Goal: Contribute content: Add original content to the website for others to see

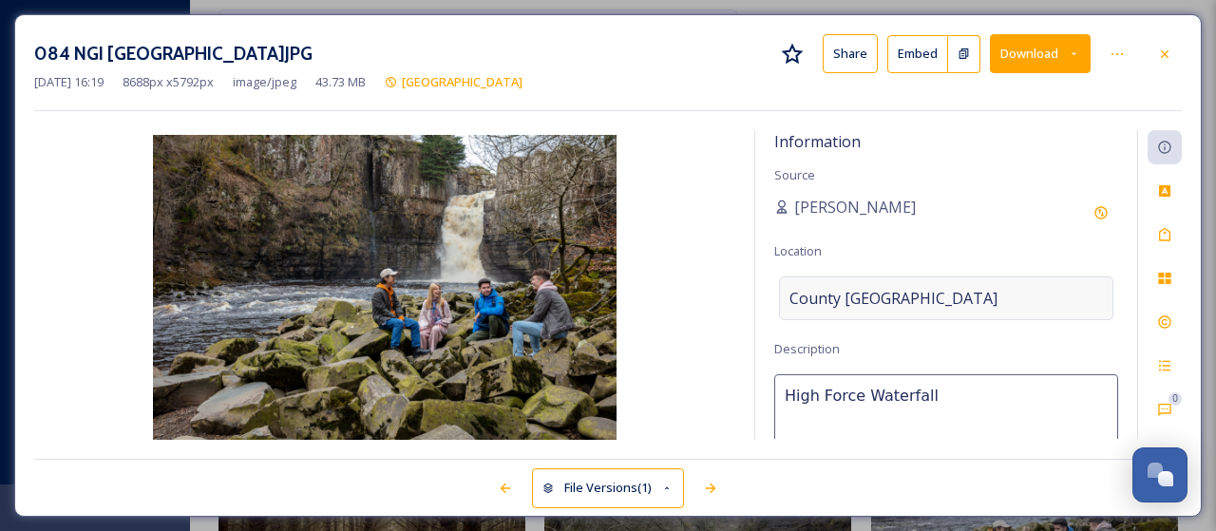
scroll to position [3538, 0]
click at [1166, 279] on icon at bounding box center [1164, 278] width 12 height 11
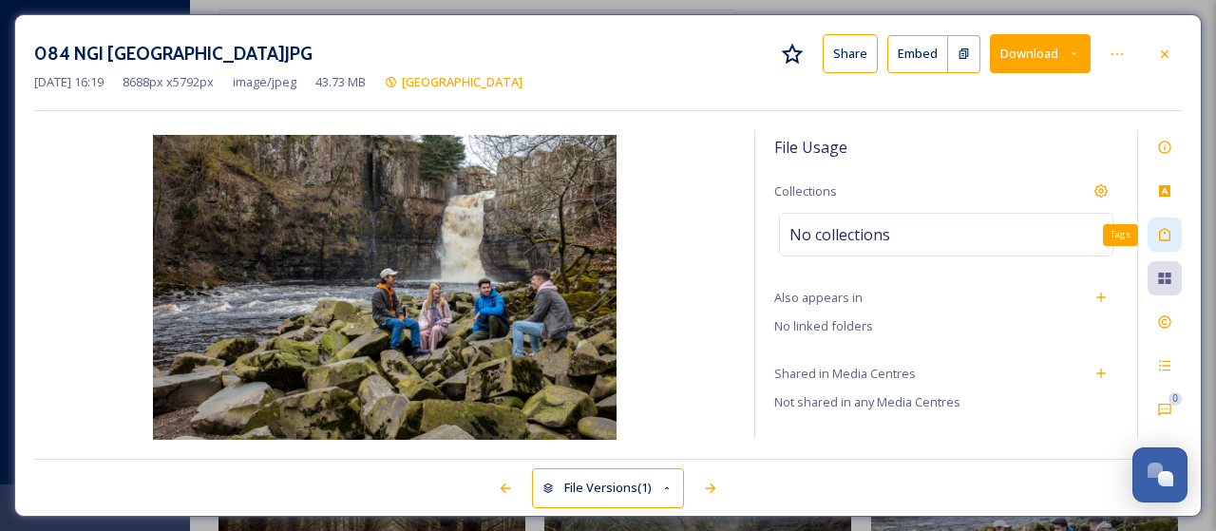
click at [1165, 230] on icon at bounding box center [1164, 234] width 15 height 15
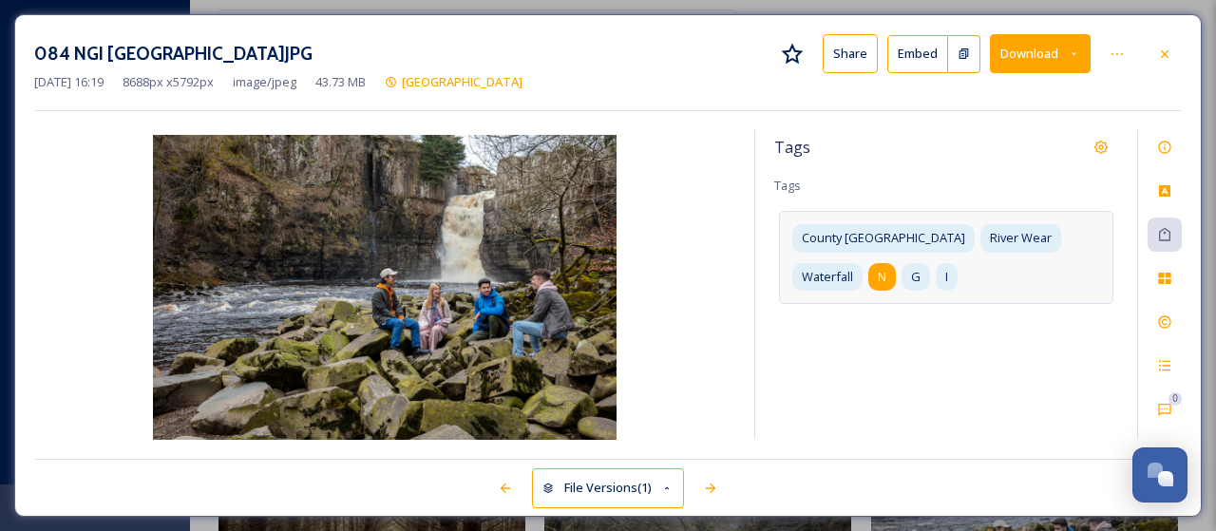
click at [886, 268] on span "N" at bounding box center [882, 277] width 9 height 18
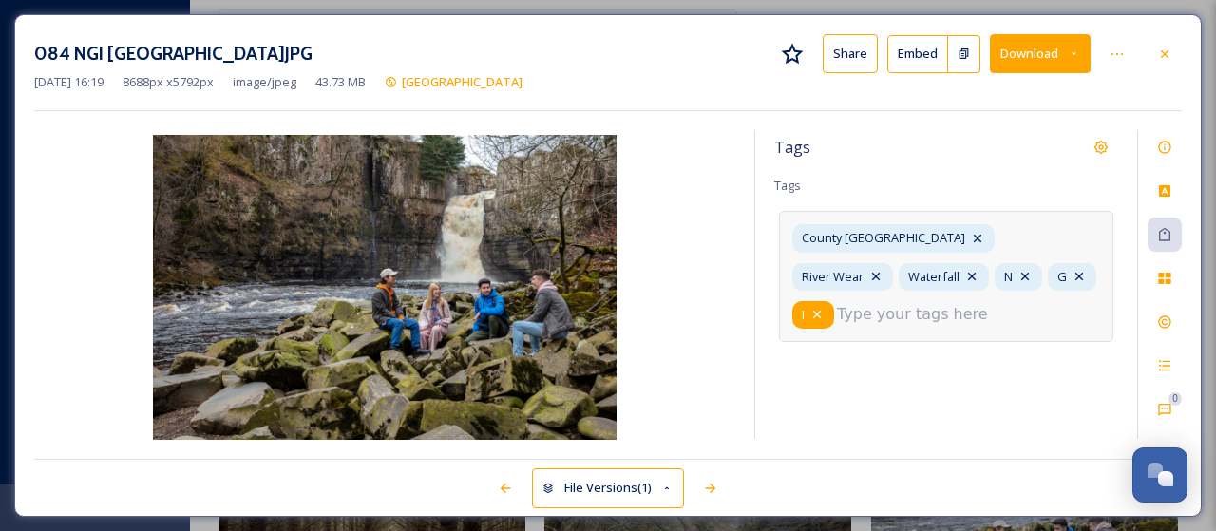
click at [824, 307] on icon at bounding box center [816, 314] width 15 height 15
click at [1071, 275] on icon at bounding box center [1078, 276] width 15 height 15
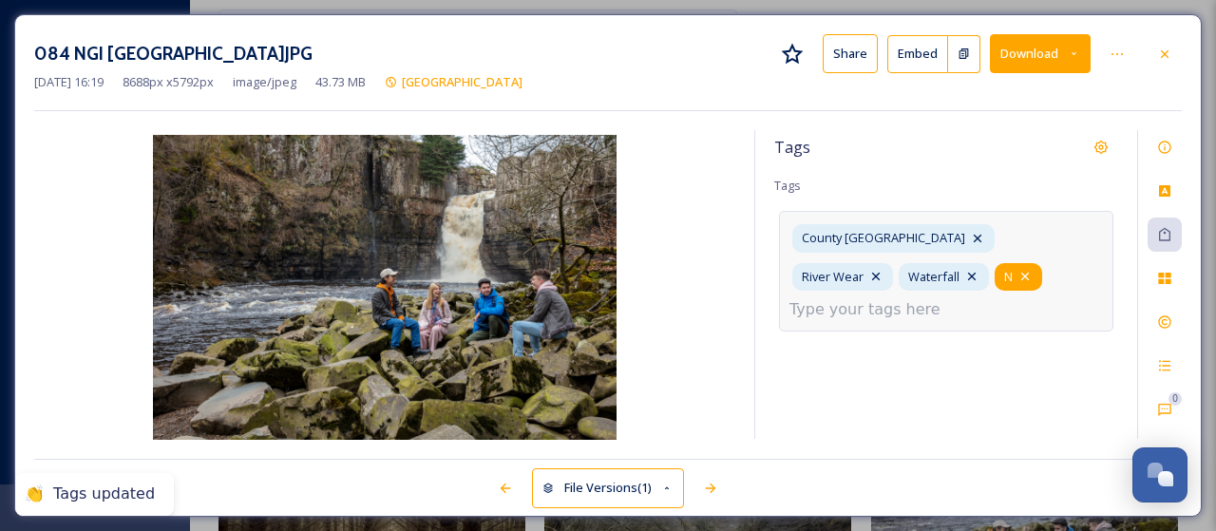
click at [1017, 271] on icon at bounding box center [1024, 276] width 15 height 15
click at [919, 298] on input at bounding box center [884, 309] width 190 height 23
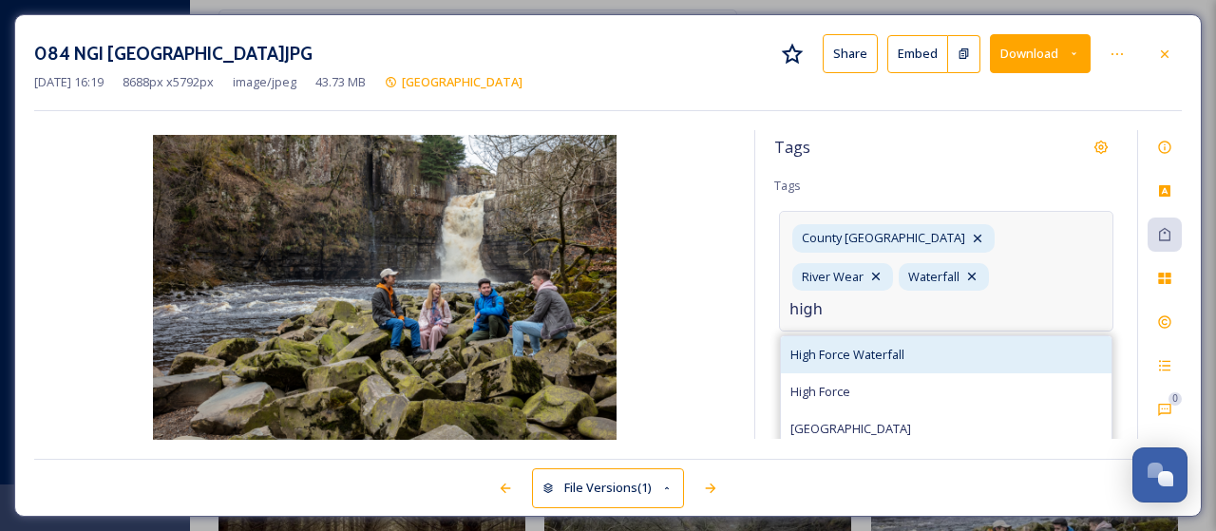
type input "high"
click at [872, 346] on span "High Force Waterfall" at bounding box center [847, 355] width 114 height 18
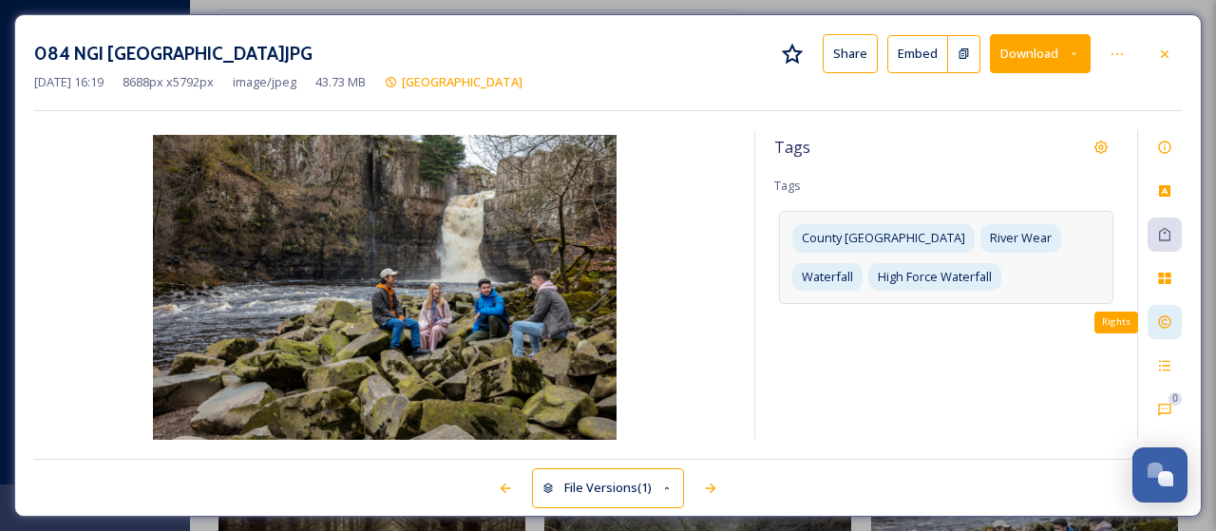
click at [1168, 320] on icon at bounding box center [1164, 321] width 15 height 15
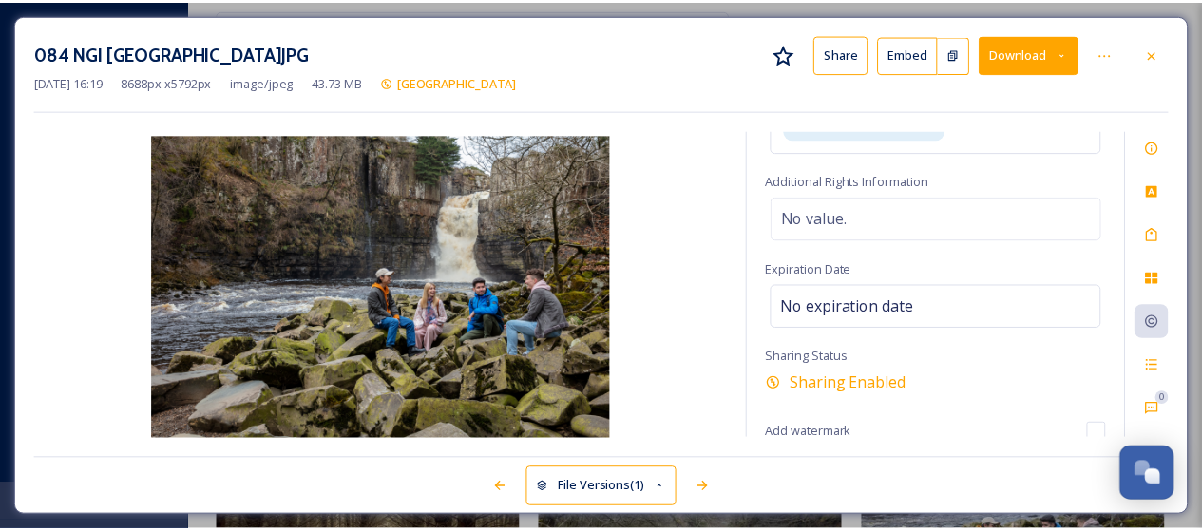
scroll to position [0, 0]
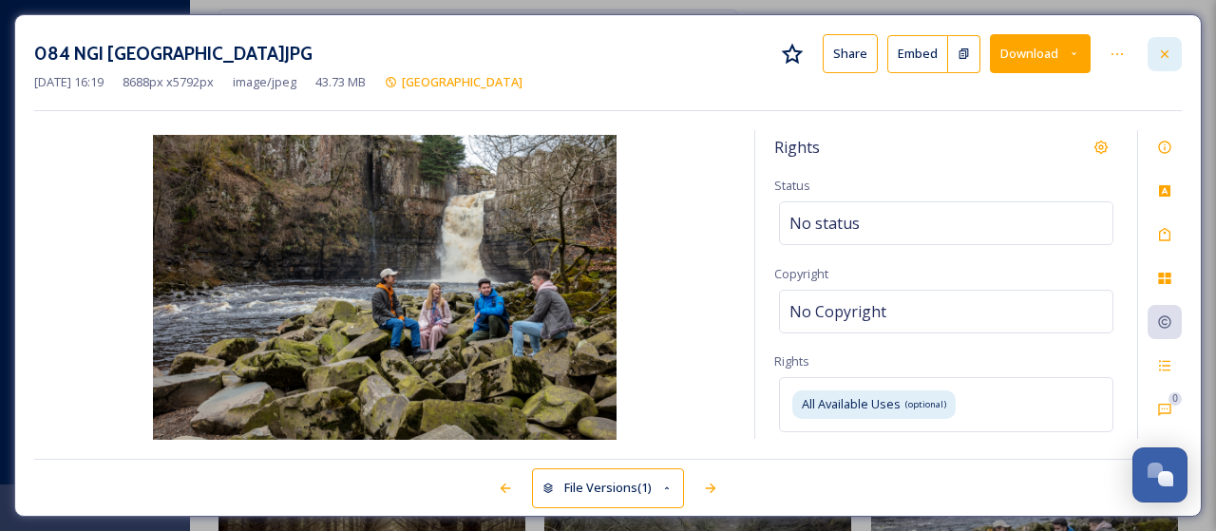
click at [1168, 49] on icon at bounding box center [1165, 53] width 8 height 8
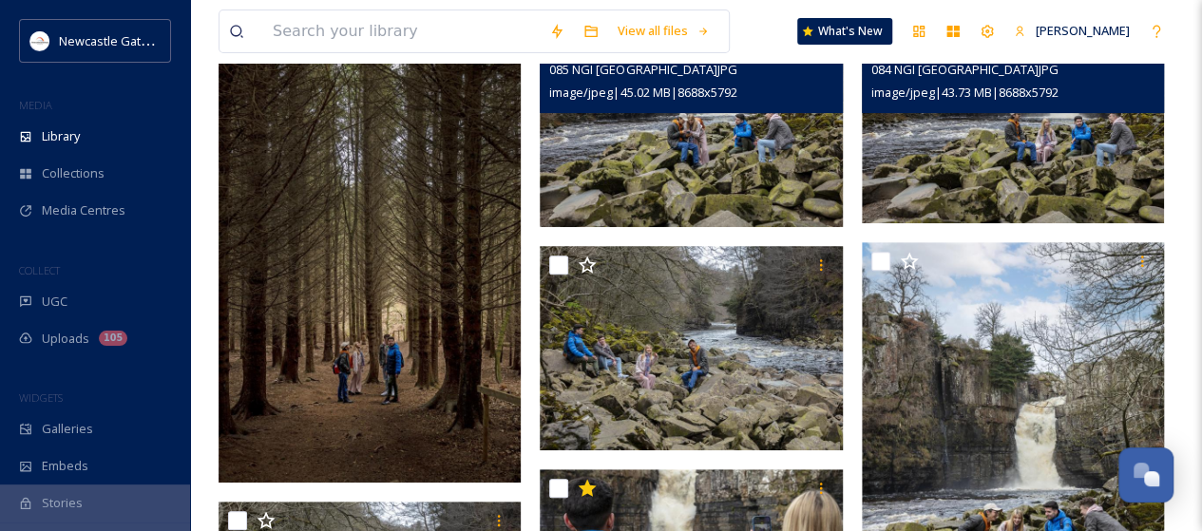
scroll to position [329, 0]
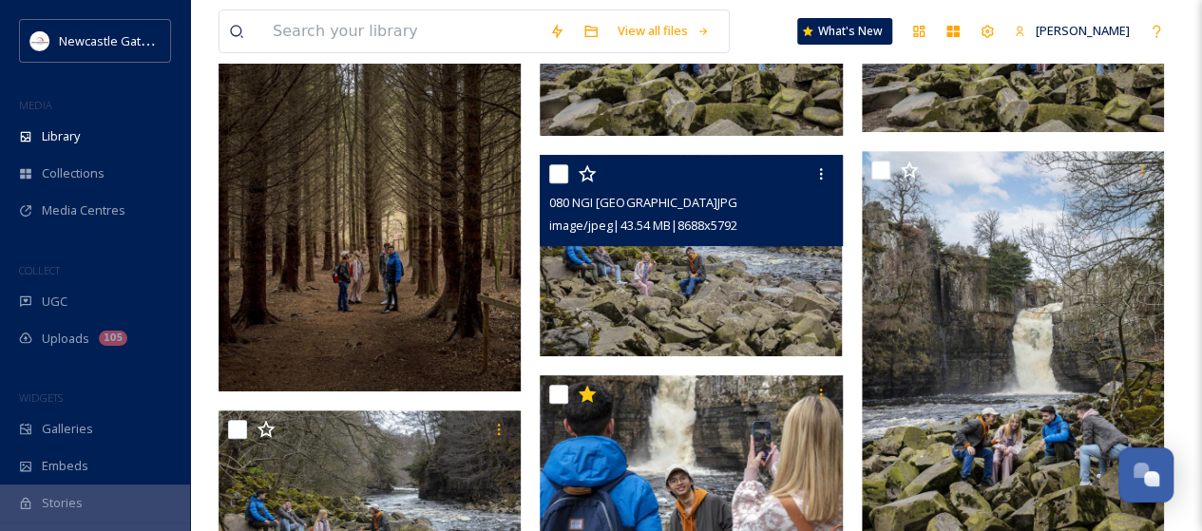
click at [669, 276] on img at bounding box center [691, 254] width 302 height 201
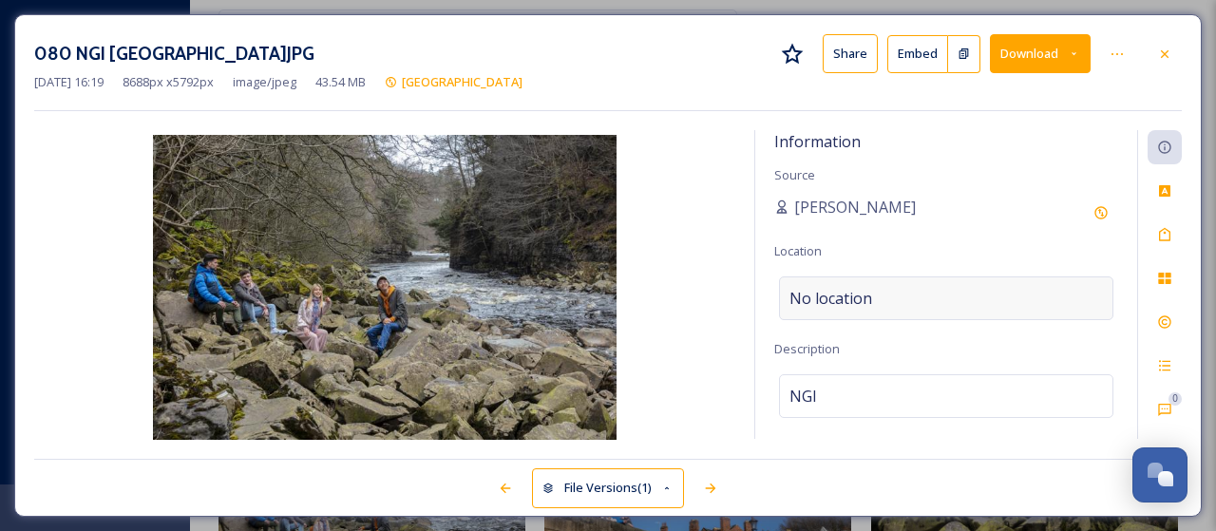
click at [868, 291] on span "No location" at bounding box center [830, 298] width 83 height 23
click at [868, 295] on input at bounding box center [946, 298] width 332 height 42
type input "High"
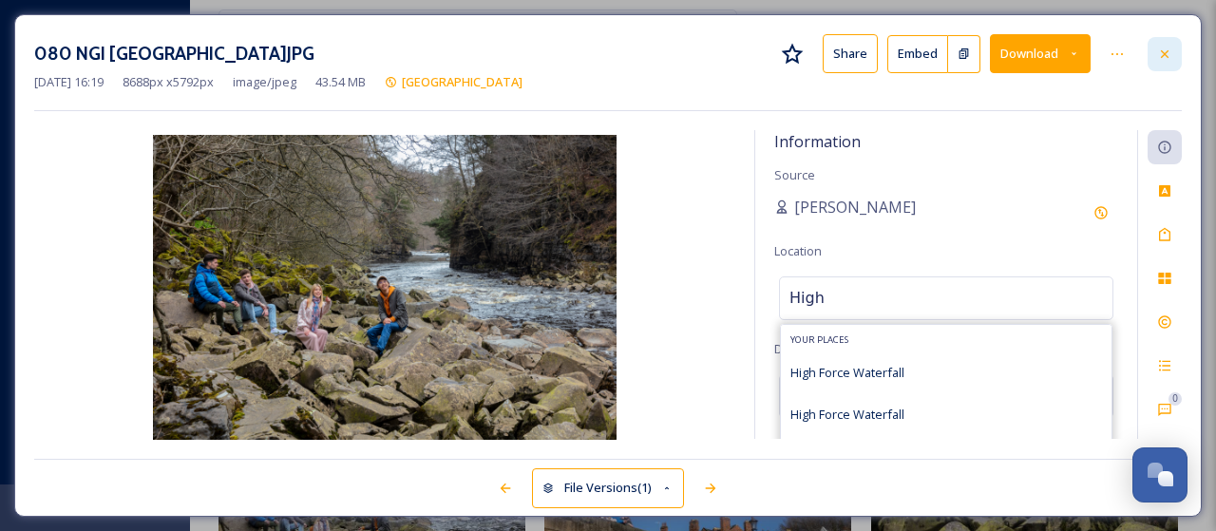
click at [1167, 47] on icon at bounding box center [1164, 54] width 15 height 15
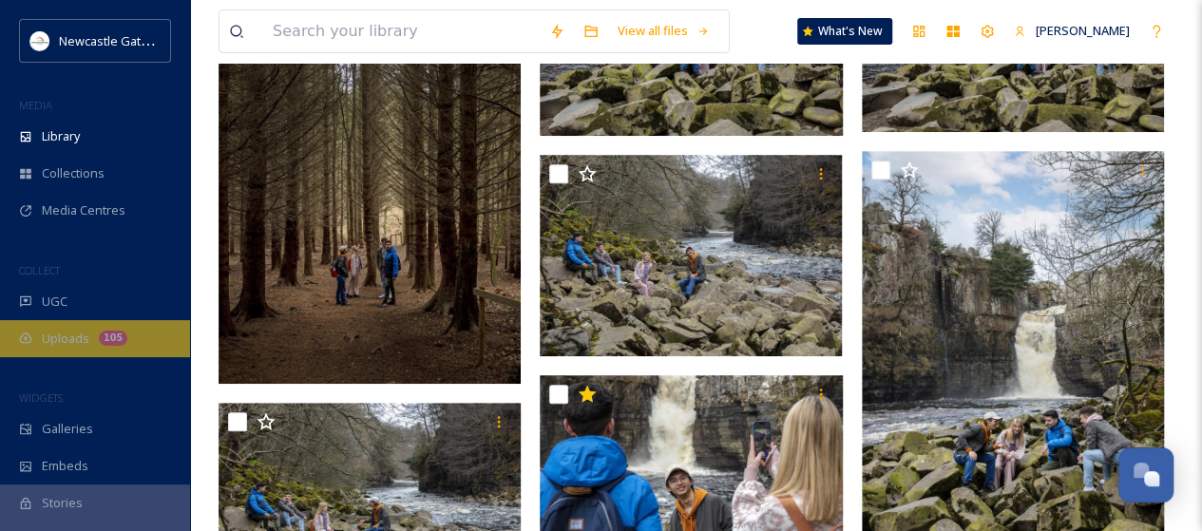
click at [73, 343] on span "Uploads" at bounding box center [65, 339] width 47 height 18
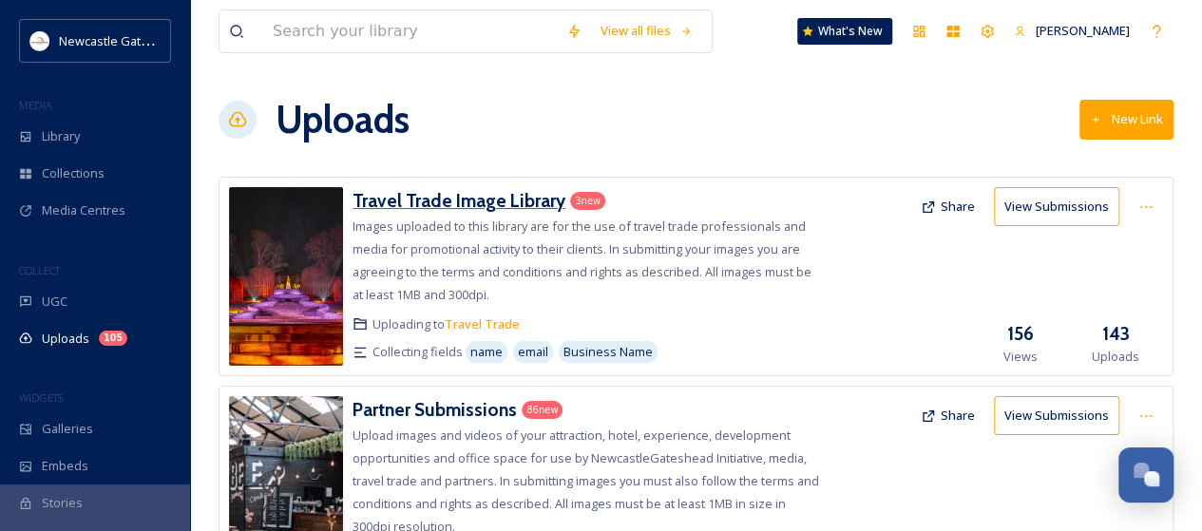
click at [469, 202] on h3 "Travel Trade Image Library" at bounding box center [458, 200] width 213 height 23
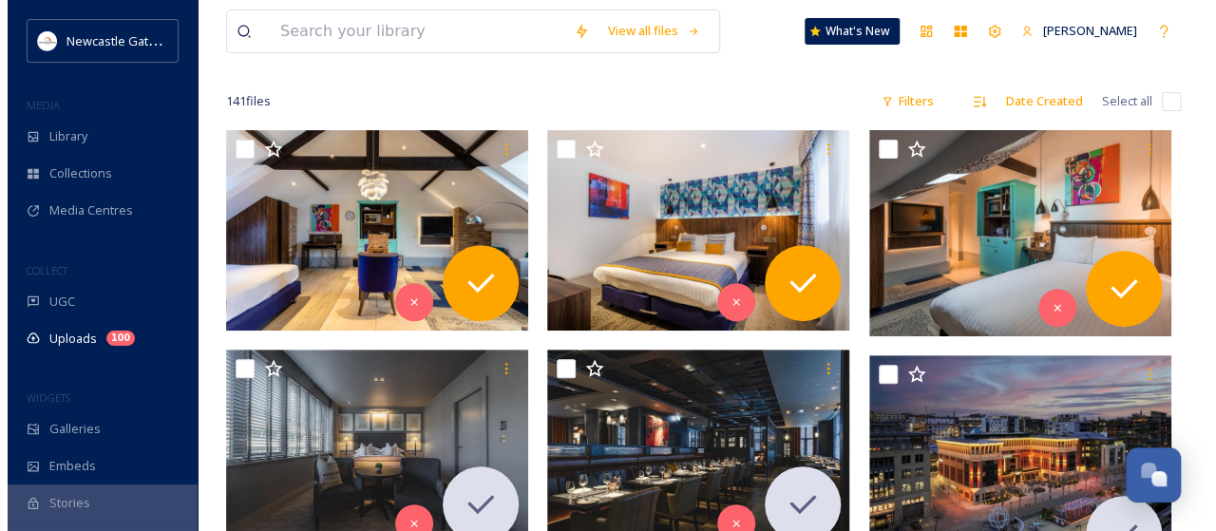
scroll to position [280, 0]
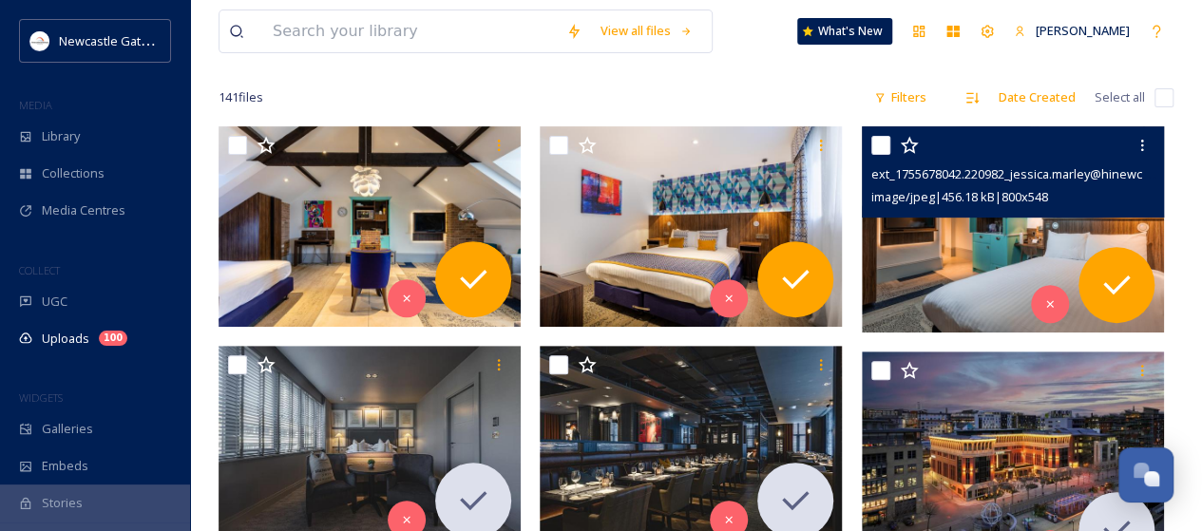
click at [1002, 223] on img at bounding box center [1013, 228] width 302 height 207
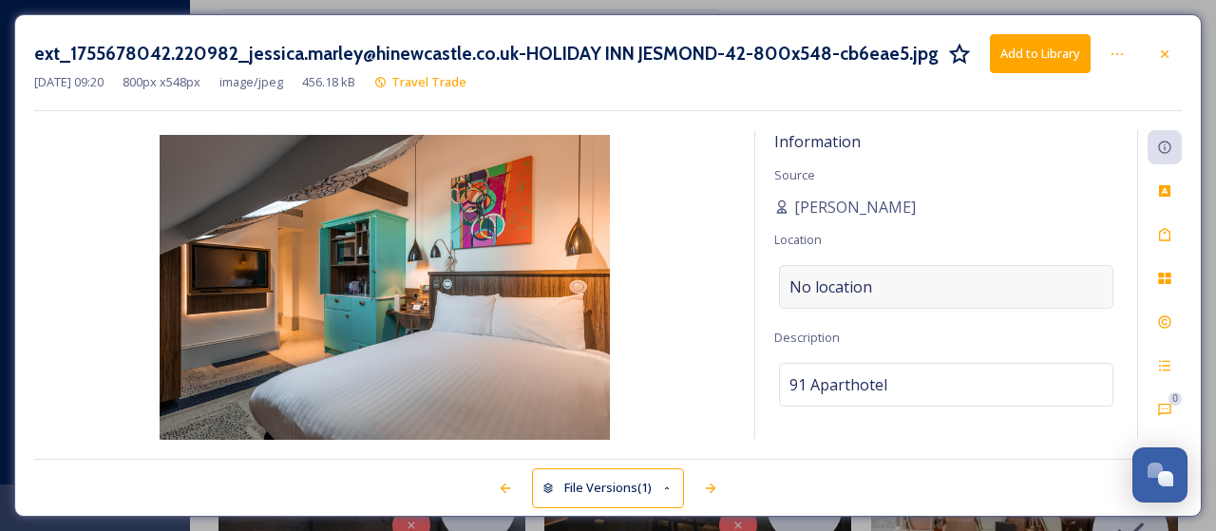
click at [885, 287] on div "No location" at bounding box center [946, 287] width 334 height 44
click at [885, 287] on input at bounding box center [946, 287] width 332 height 42
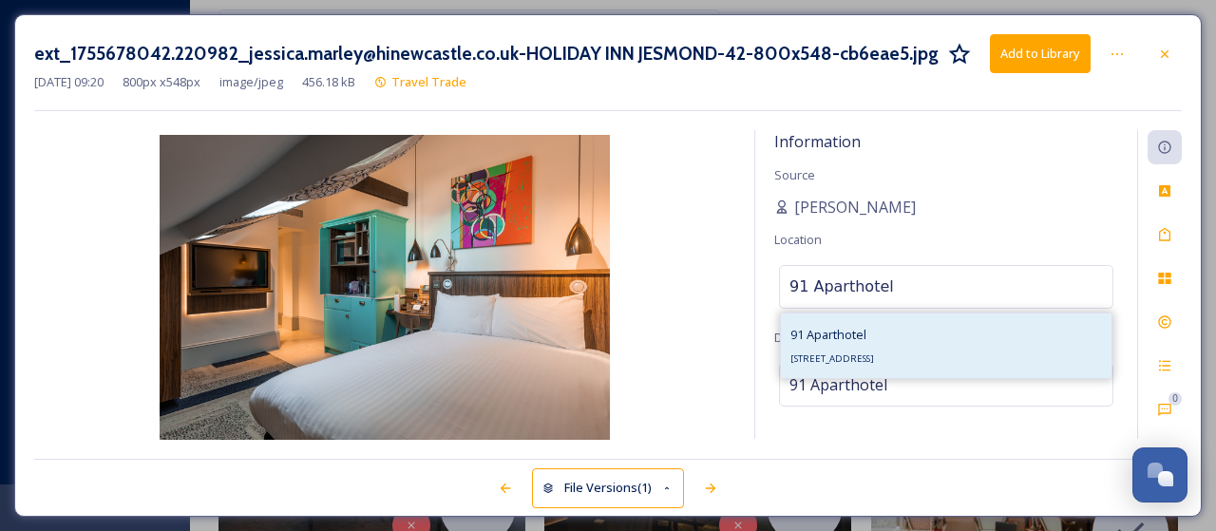
type input "91 Aparthotel"
click at [849, 361] on span "89-91 Jesmond Rd, Jesmond, Newcastle upon Tyne NE2 1NH, UK" at bounding box center [832, 358] width 84 height 12
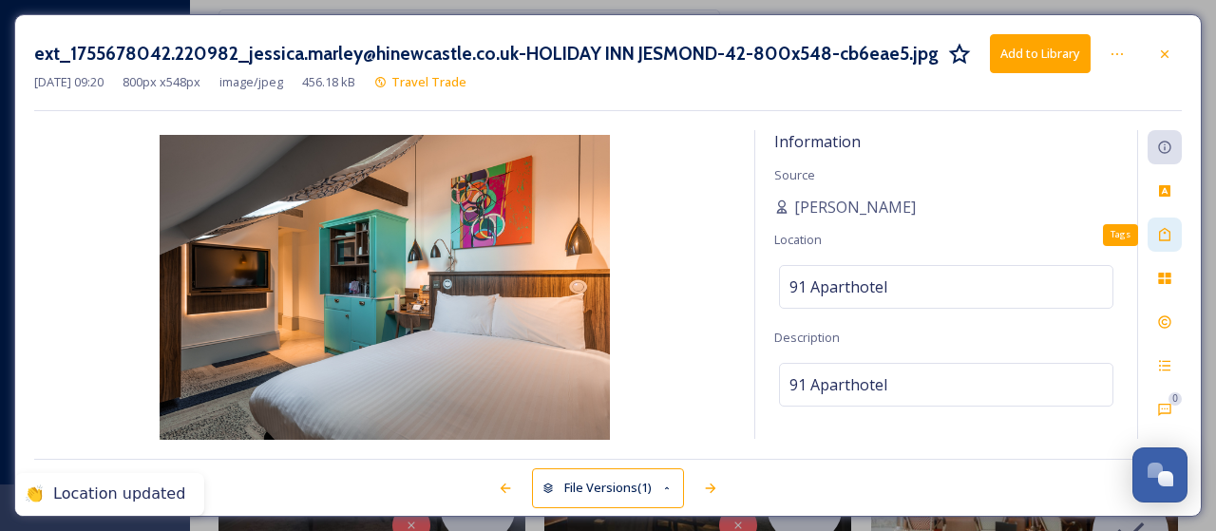
click at [1167, 233] on icon at bounding box center [1164, 234] width 15 height 15
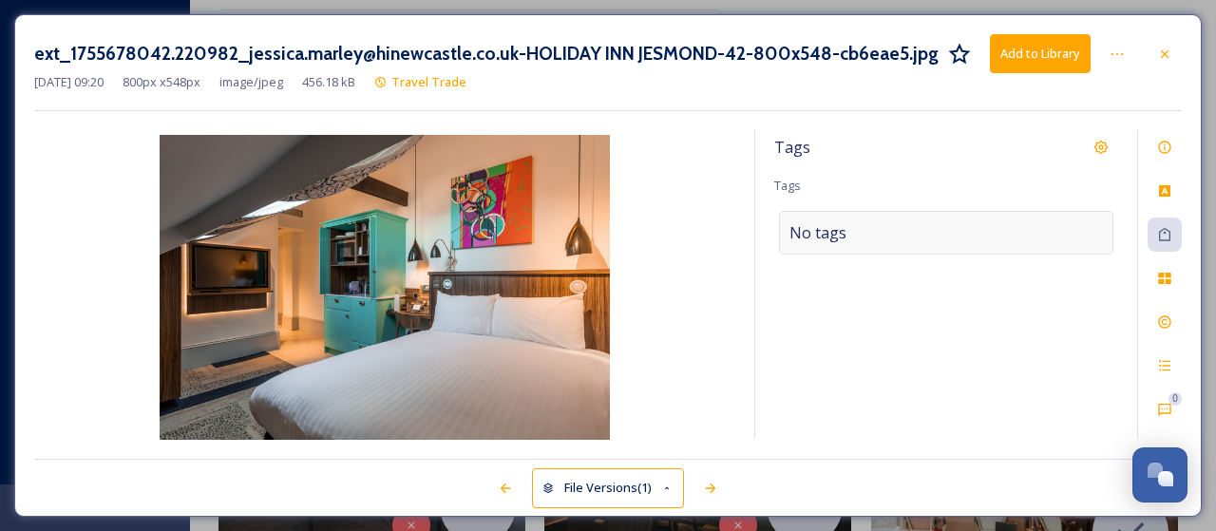
click at [938, 236] on div "No tags" at bounding box center [946, 233] width 334 height 44
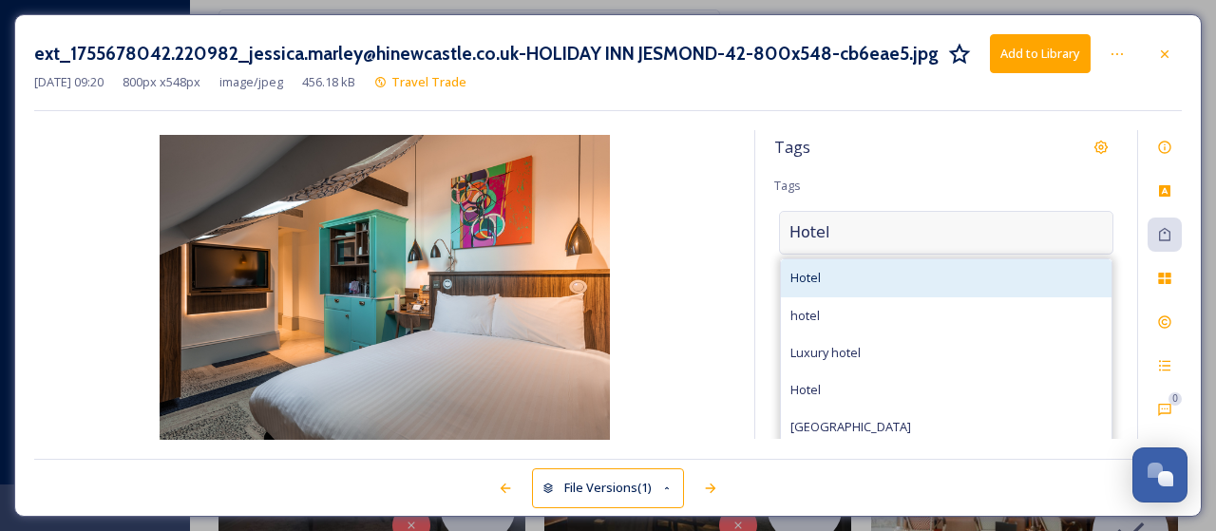
type input "Hotel"
click at [809, 271] on span "Hotel" at bounding box center [805, 278] width 30 height 18
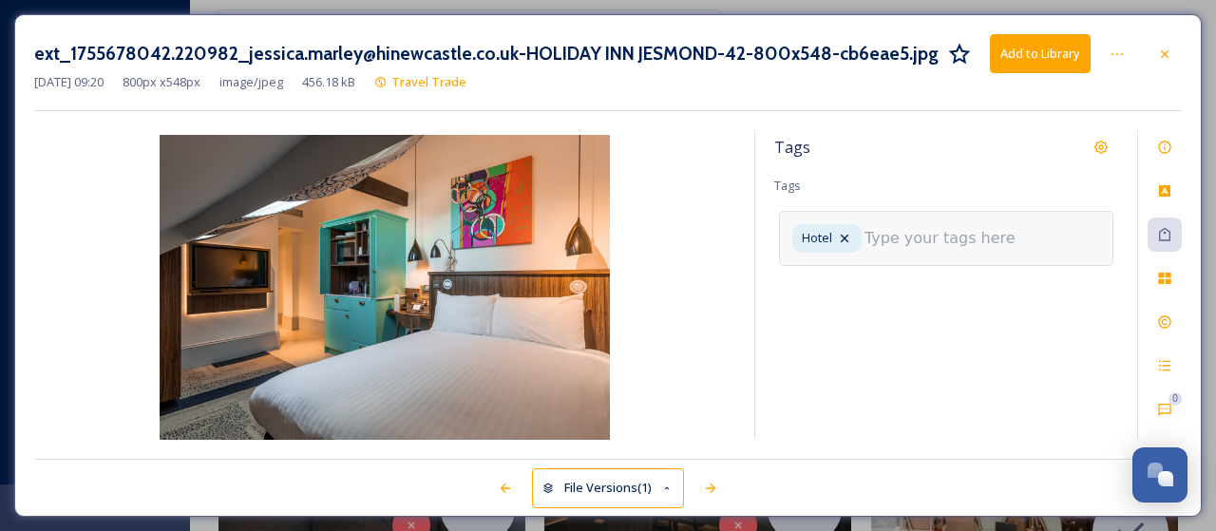
click at [885, 233] on input at bounding box center [959, 238] width 190 height 23
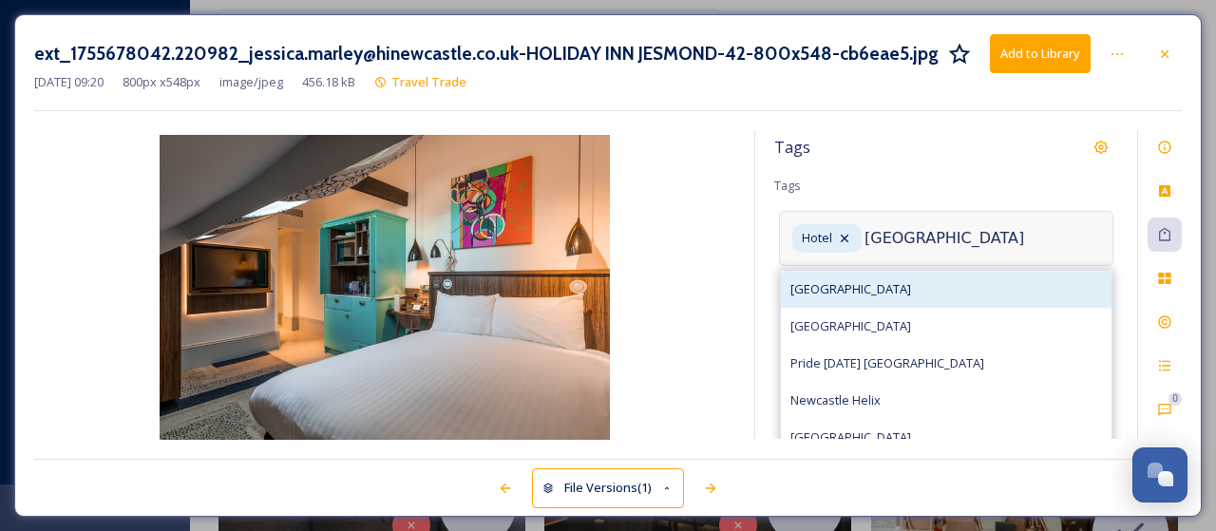
type input "Newcastle"
click at [857, 281] on div "Newcastle" at bounding box center [946, 289] width 331 height 37
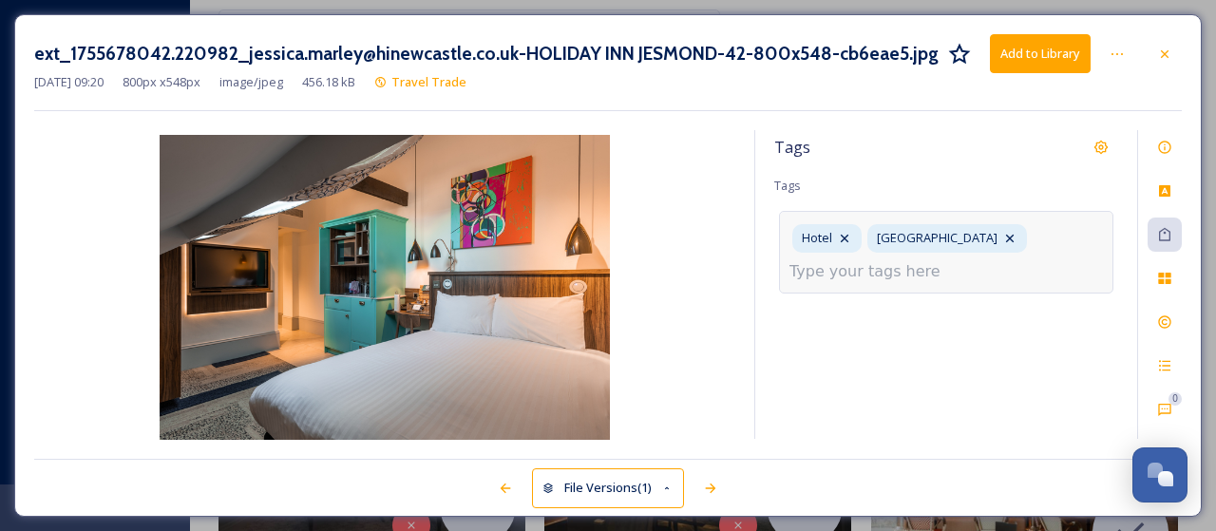
click at [866, 265] on input at bounding box center [884, 271] width 190 height 23
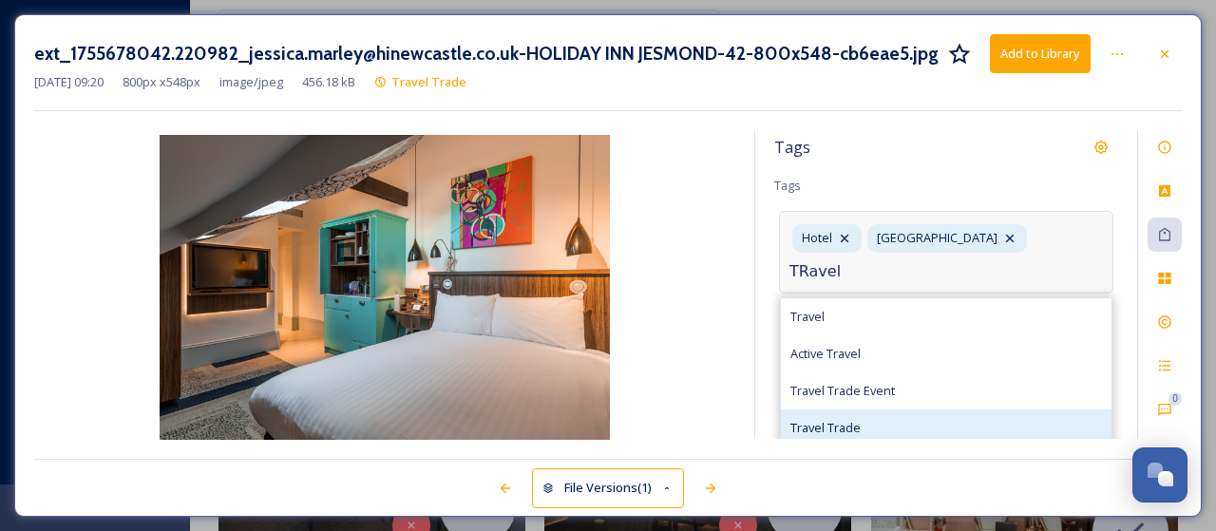
type input "TRavel"
click at [824, 419] on span "Travel Trade" at bounding box center [825, 428] width 70 height 18
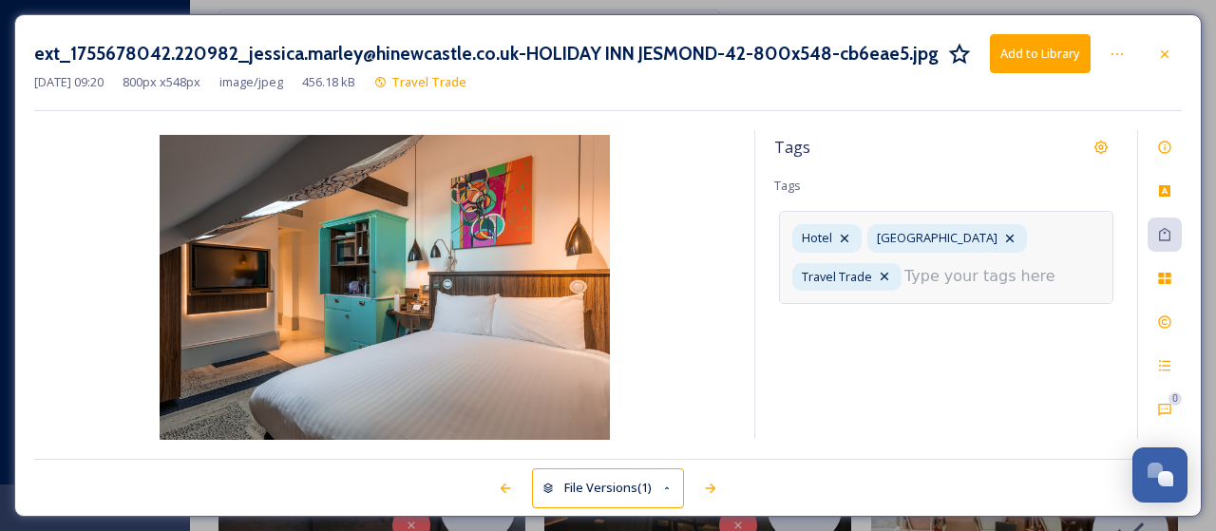
click at [908, 274] on input at bounding box center [999, 276] width 190 height 23
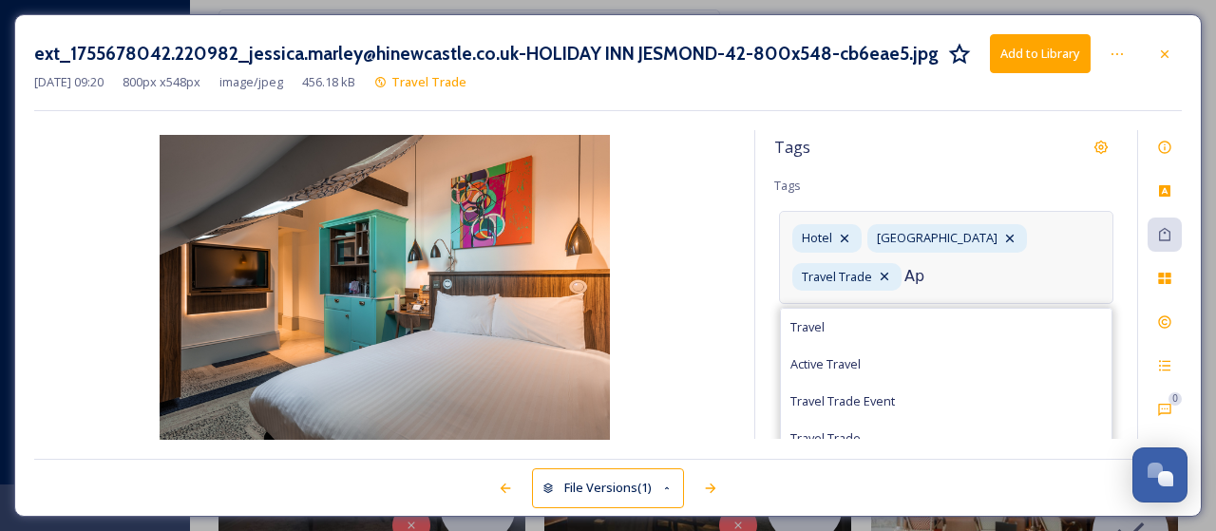
type input "A"
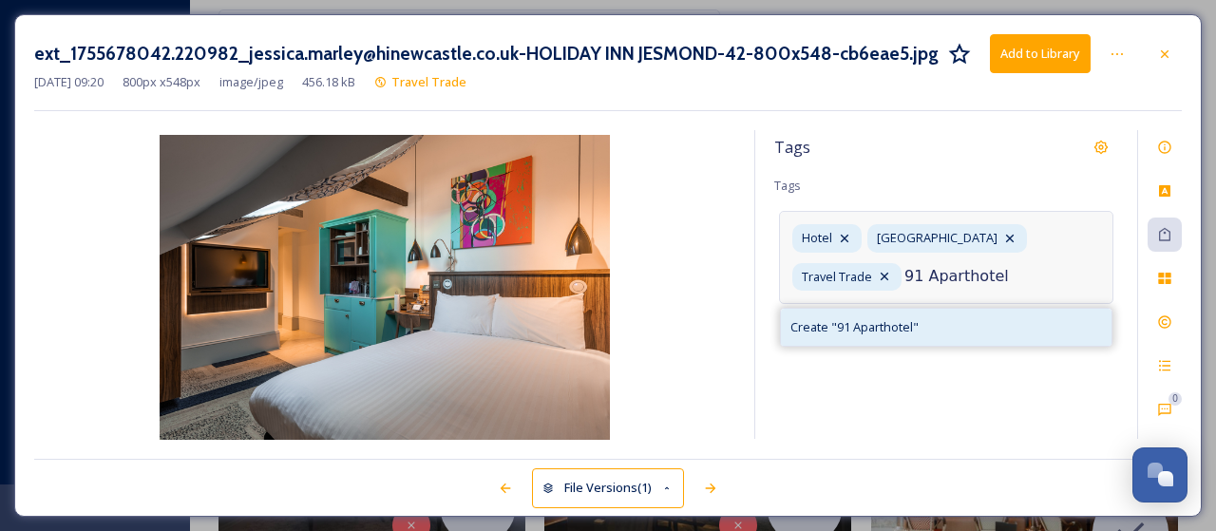
type input "91 Aparthotel"
click at [884, 318] on span "Create " 91 Aparthotel "" at bounding box center [854, 327] width 128 height 18
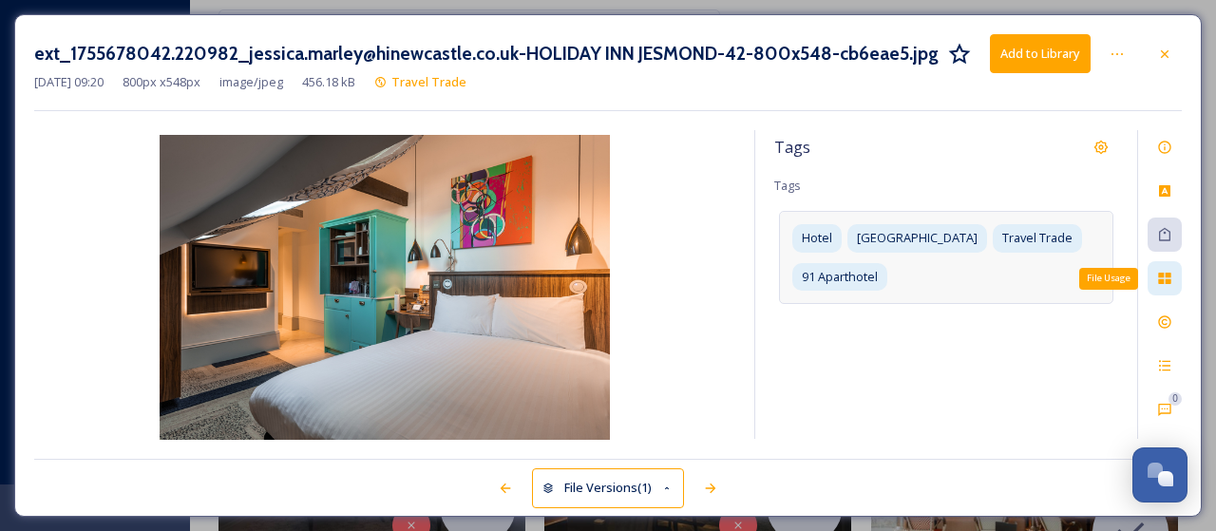
click at [1166, 280] on icon at bounding box center [1164, 278] width 12 height 11
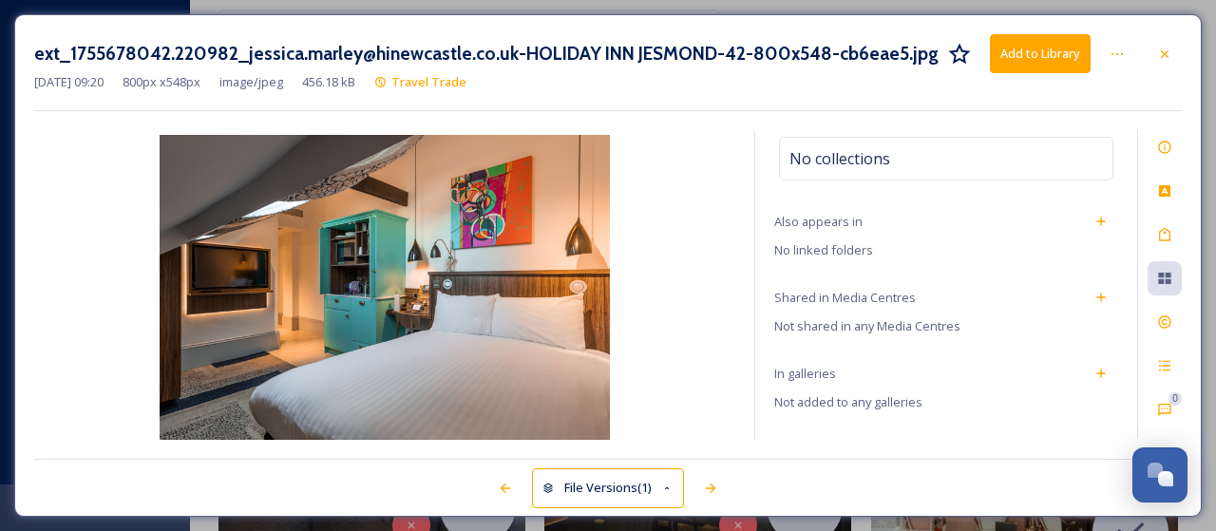
scroll to position [84, 0]
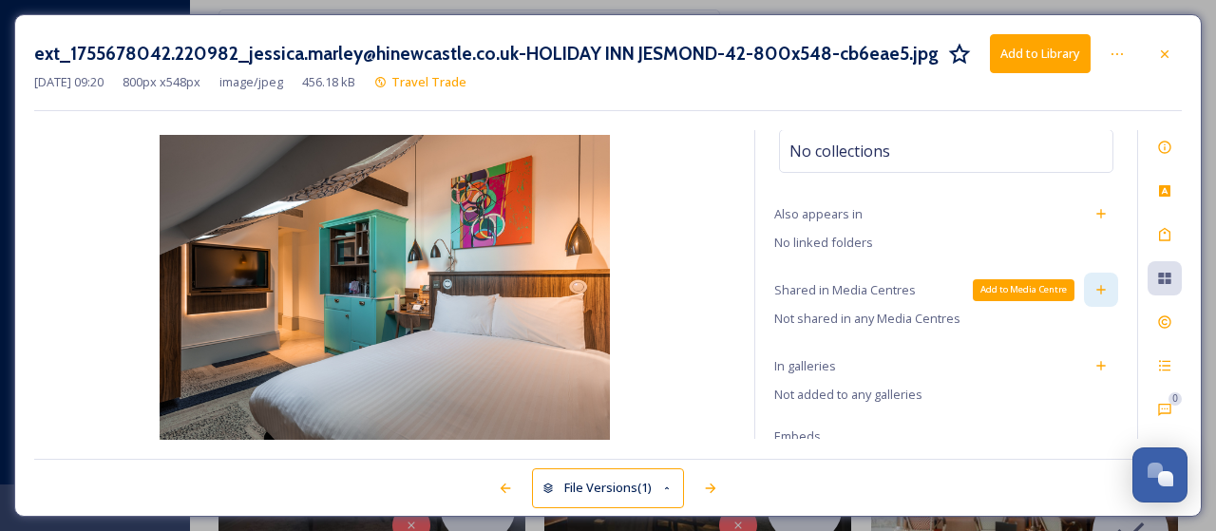
click at [1093, 286] on icon at bounding box center [1100, 289] width 15 height 15
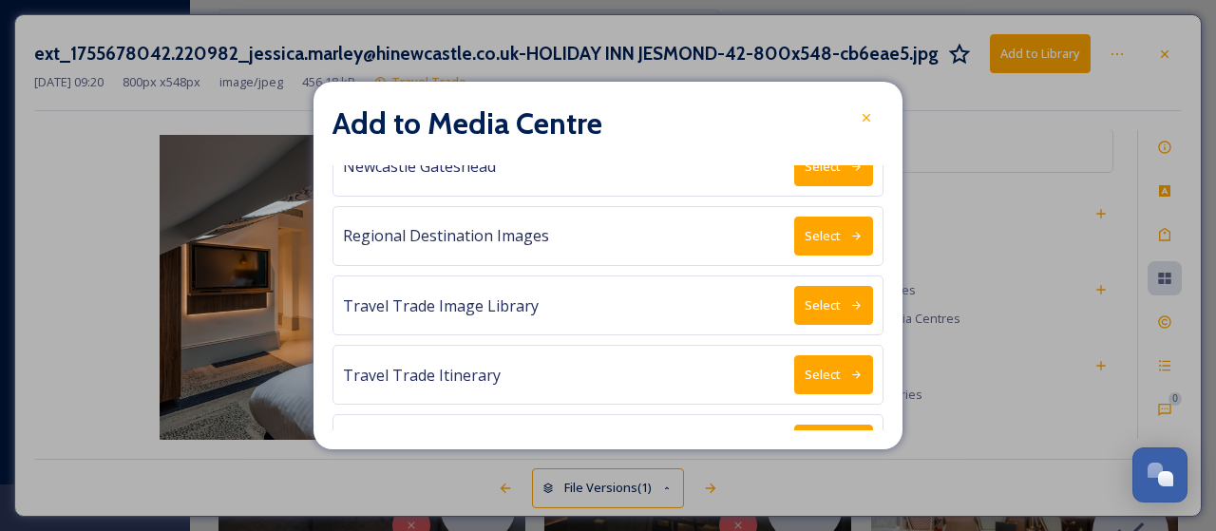
scroll to position [728, 0]
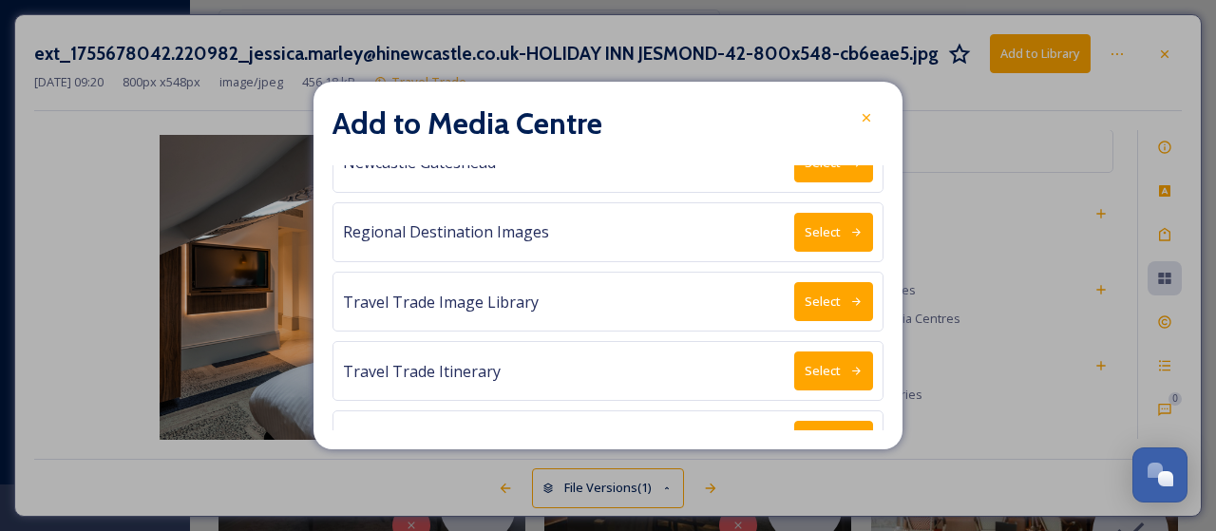
click at [850, 295] on icon at bounding box center [856, 301] width 12 height 12
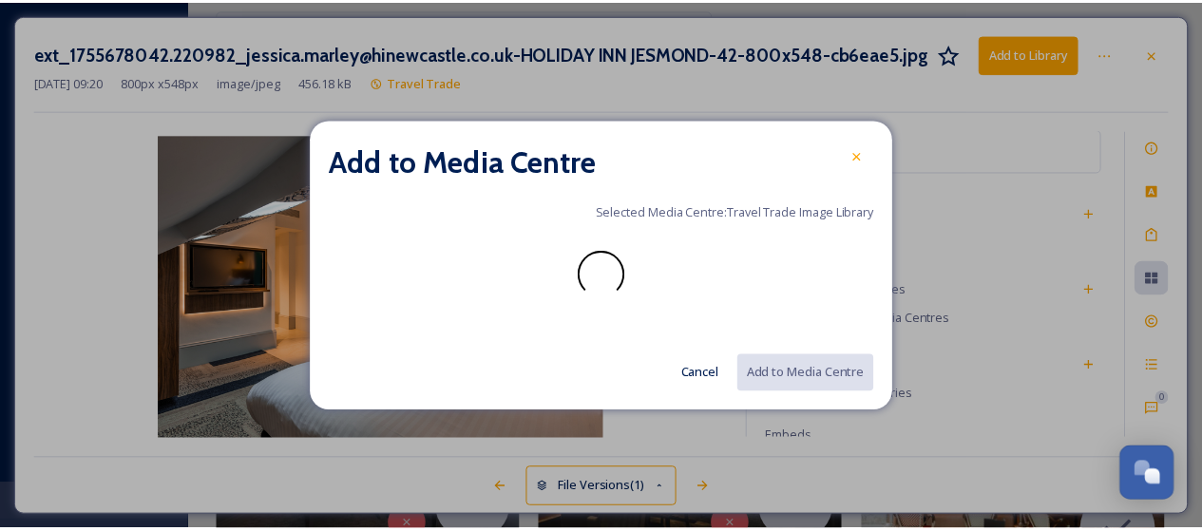
scroll to position [0, 0]
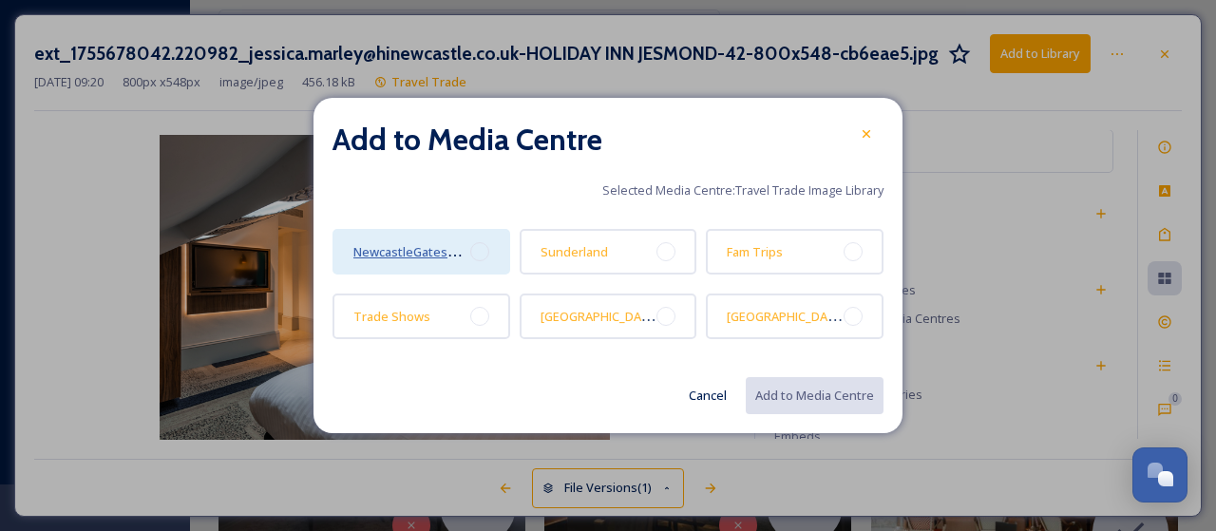
click at [437, 252] on span "NewcastleGateshead" at bounding box center [414, 251] width 123 height 18
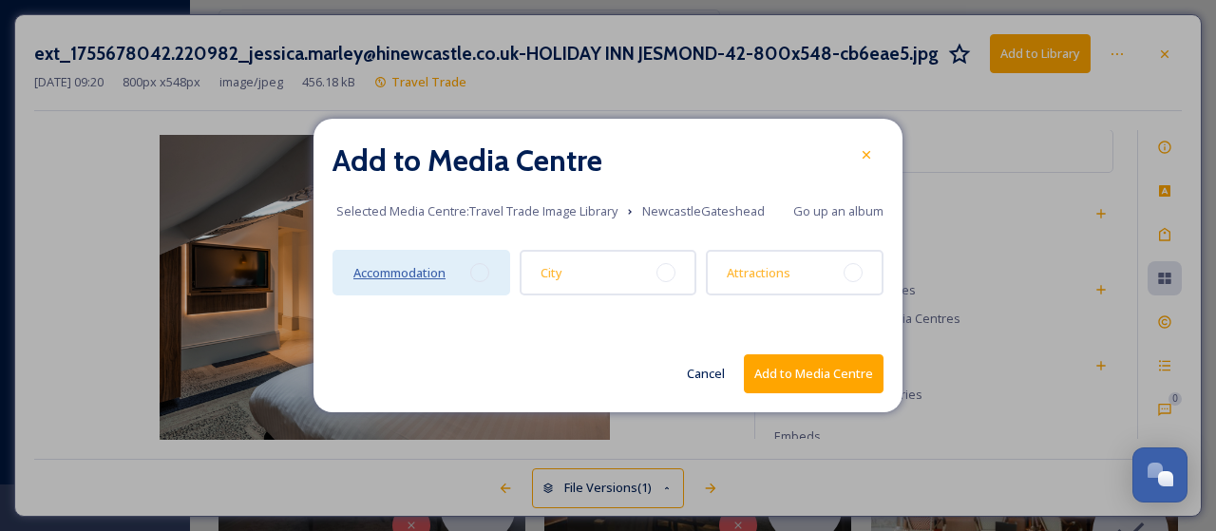
click at [427, 271] on span "Accommodation" at bounding box center [399, 272] width 92 height 17
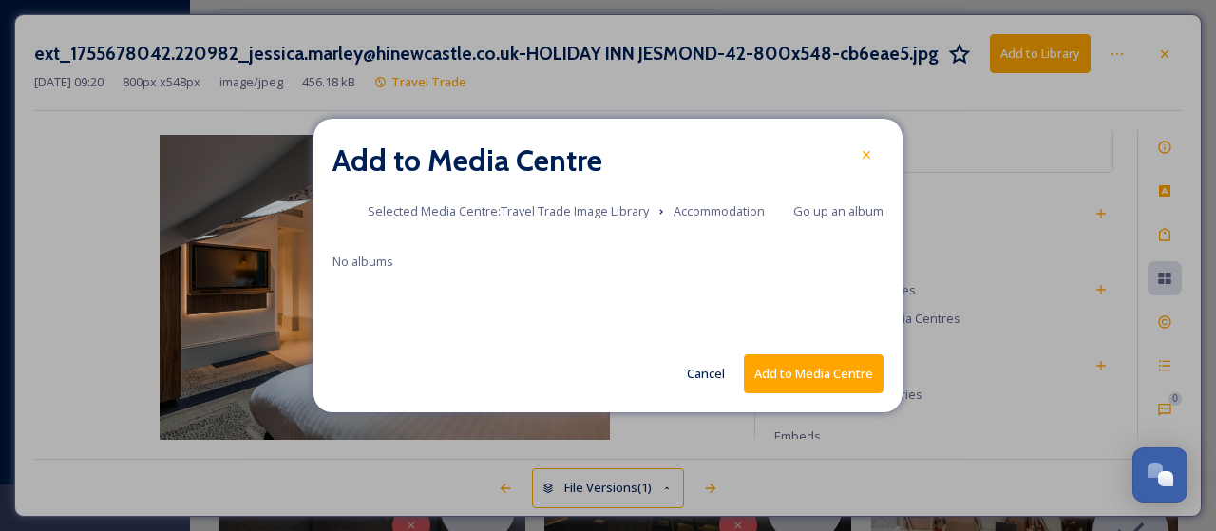
click at [794, 369] on button "Add to Media Centre" at bounding box center [814, 373] width 140 height 39
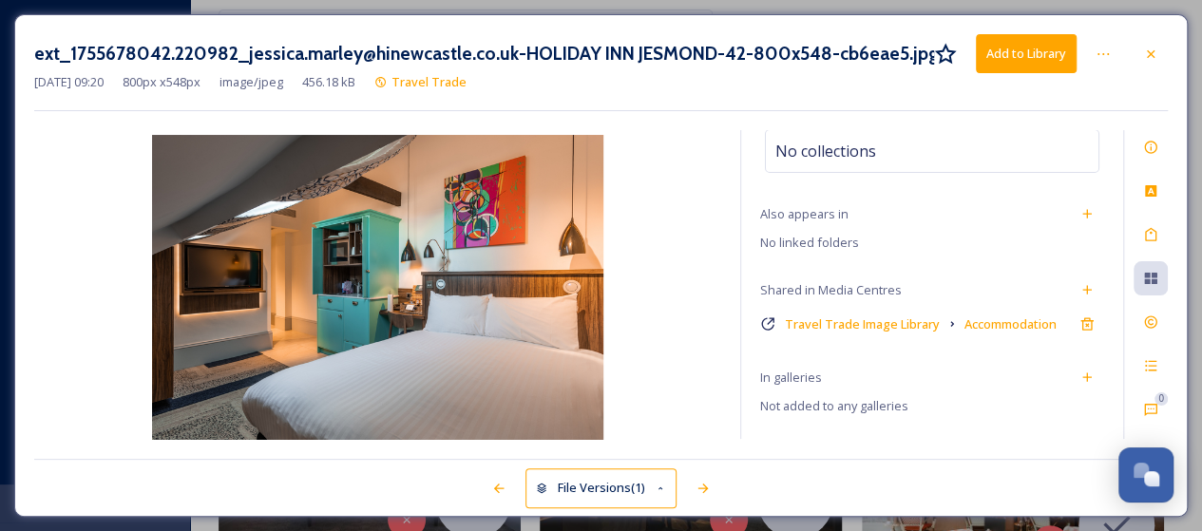
click at [1032, 47] on button "Add to Library" at bounding box center [1025, 53] width 101 height 39
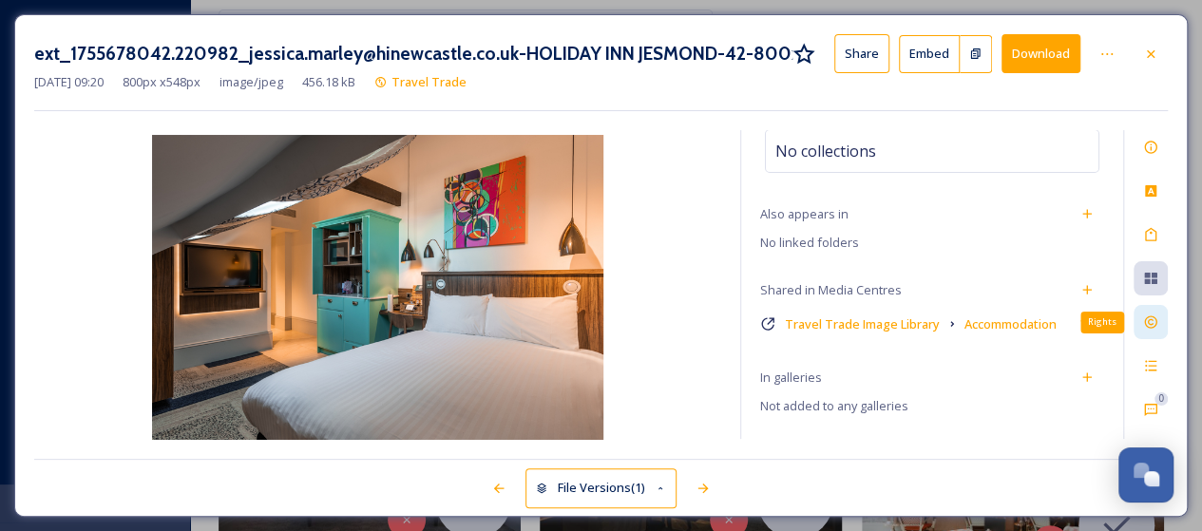
click at [1151, 322] on icon at bounding box center [1150, 321] width 15 height 15
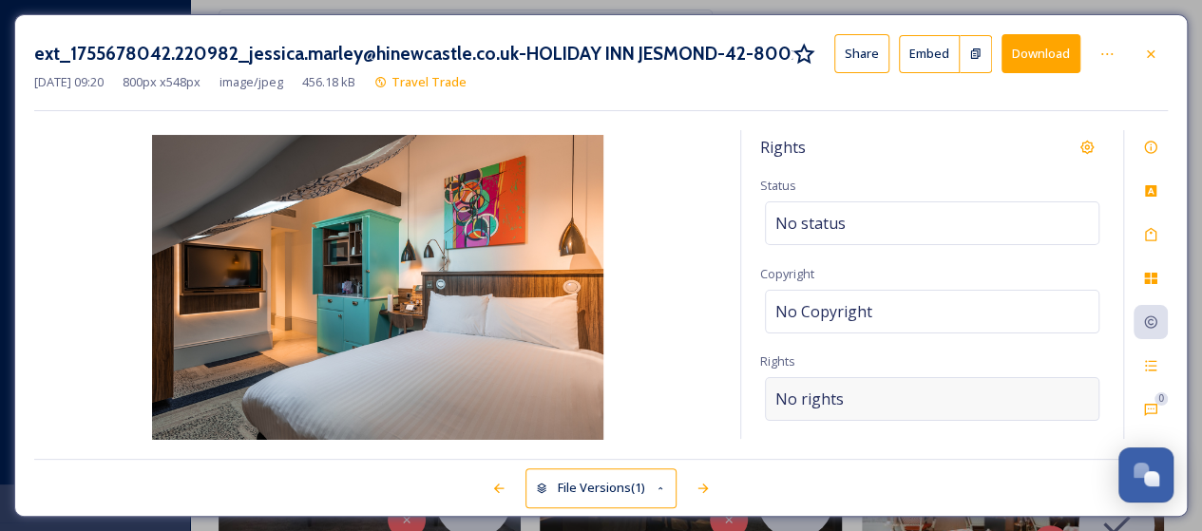
click at [916, 389] on div "No rights" at bounding box center [932, 399] width 334 height 44
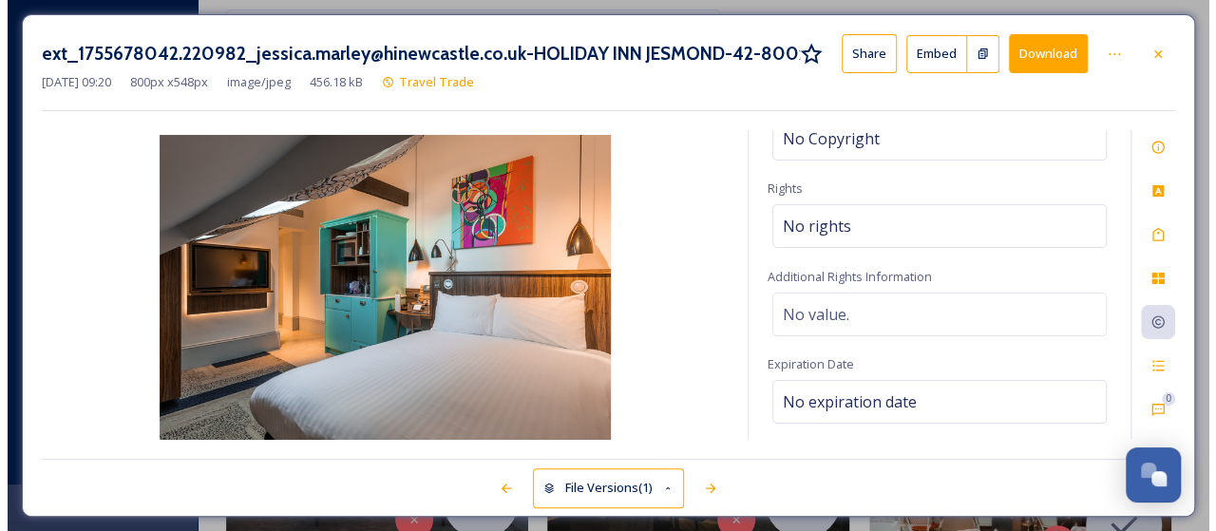
scroll to position [133, 0]
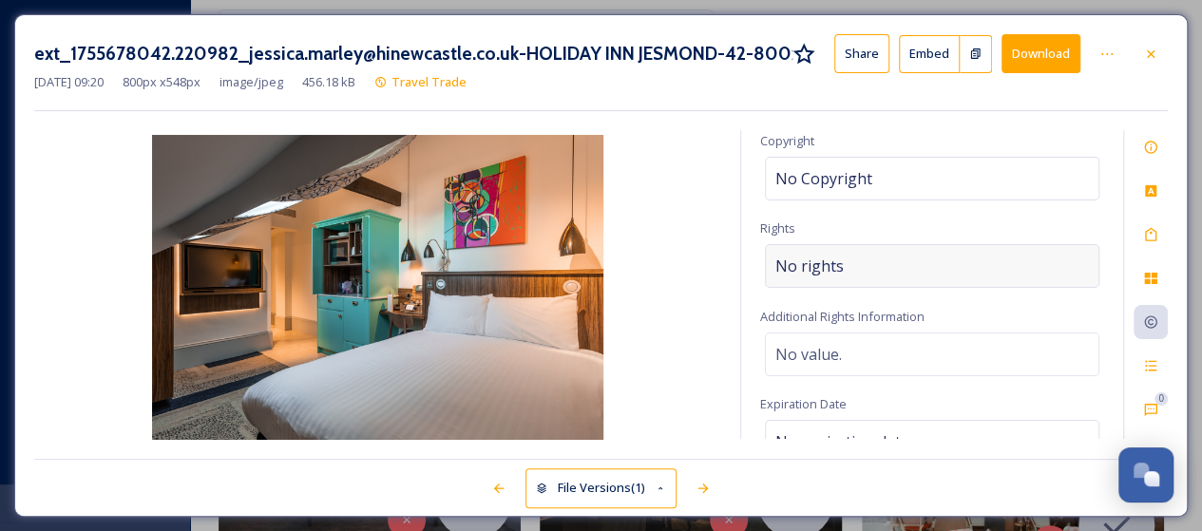
click at [844, 265] on div "No rights" at bounding box center [932, 266] width 334 height 44
click at [844, 265] on input at bounding box center [874, 271] width 209 height 42
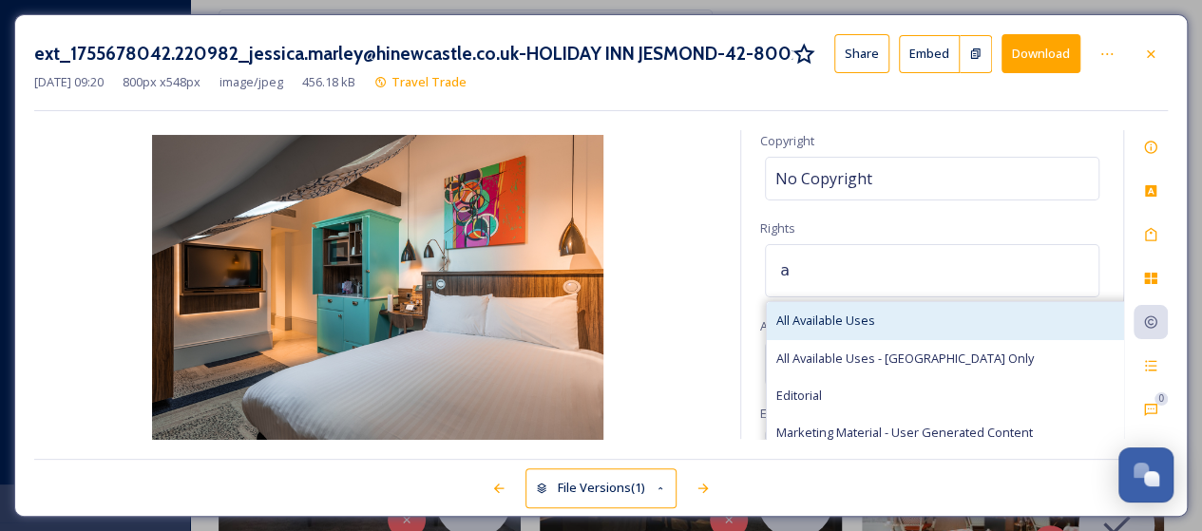
type input "a"
click at [834, 323] on span "All Available Uses" at bounding box center [825, 321] width 99 height 18
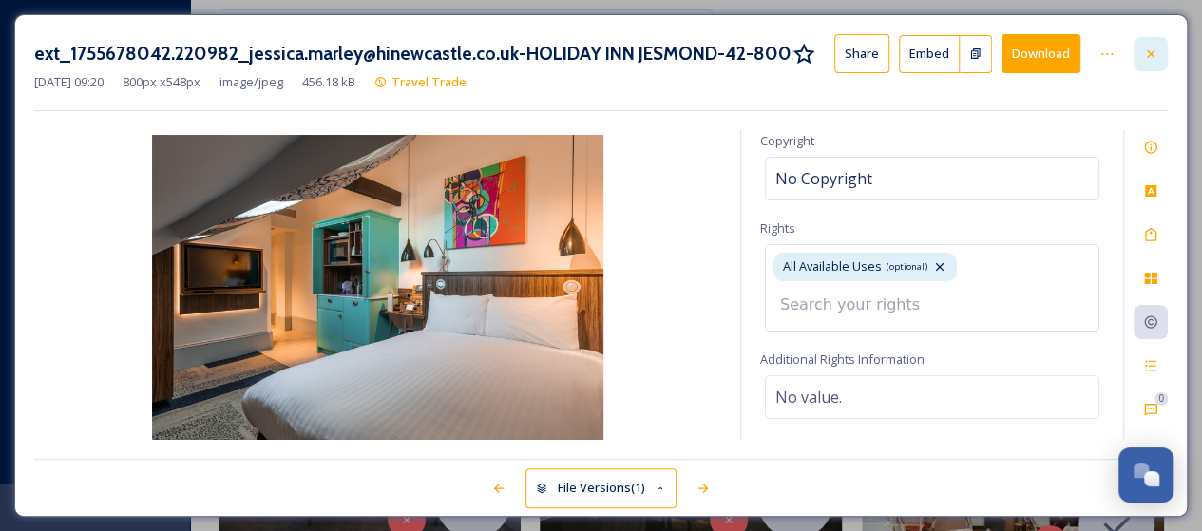
click at [1152, 47] on icon at bounding box center [1150, 54] width 15 height 15
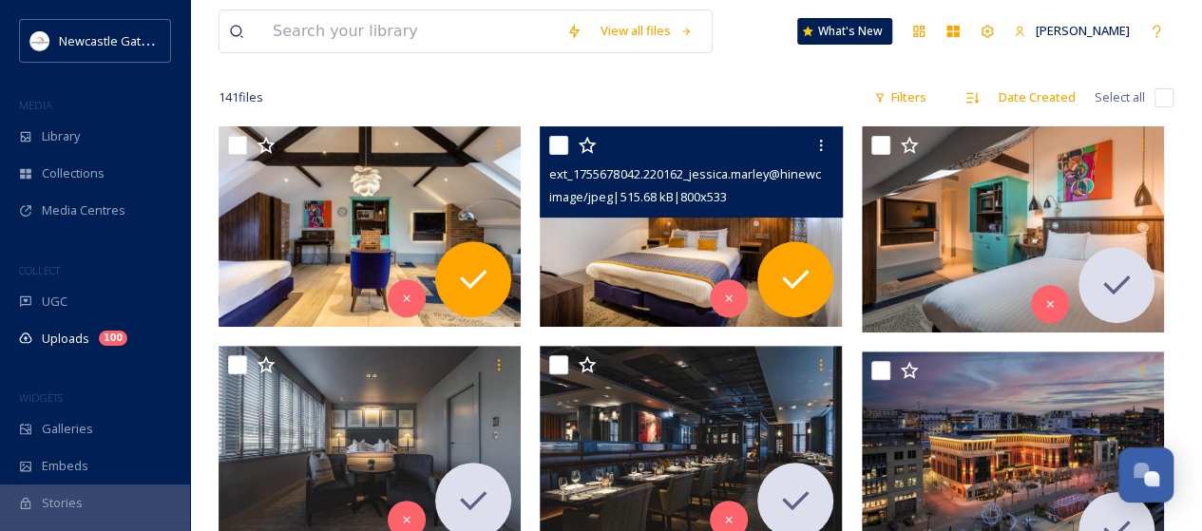
click at [661, 238] on img at bounding box center [691, 226] width 302 height 201
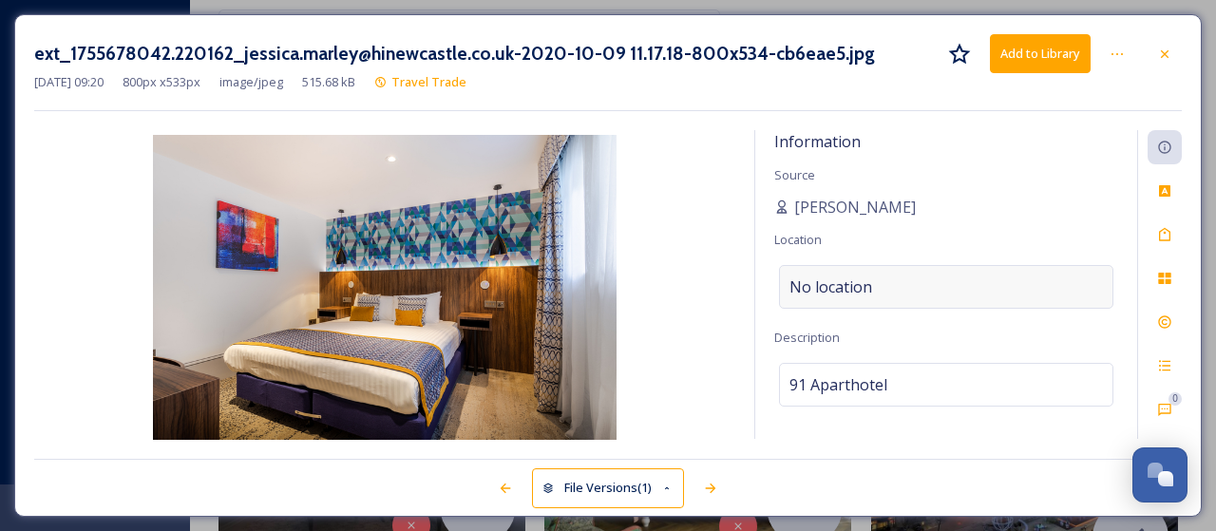
click at [850, 279] on span "No location" at bounding box center [830, 286] width 83 height 23
click at [850, 279] on input at bounding box center [946, 287] width 332 height 42
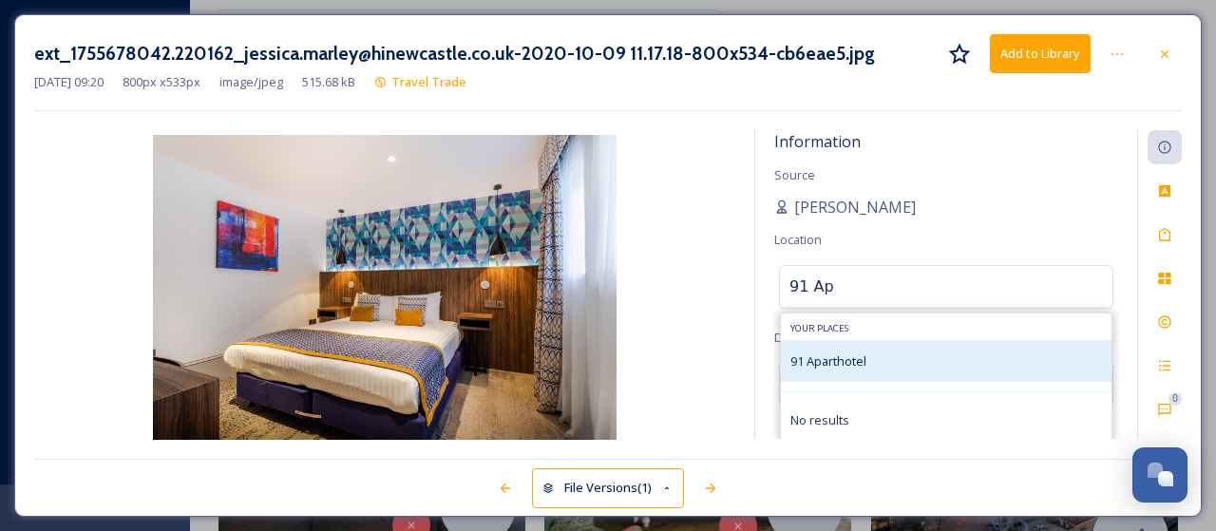
type input "91 Ap"
click at [830, 364] on span "91 Aparthotel" at bounding box center [828, 360] width 76 height 17
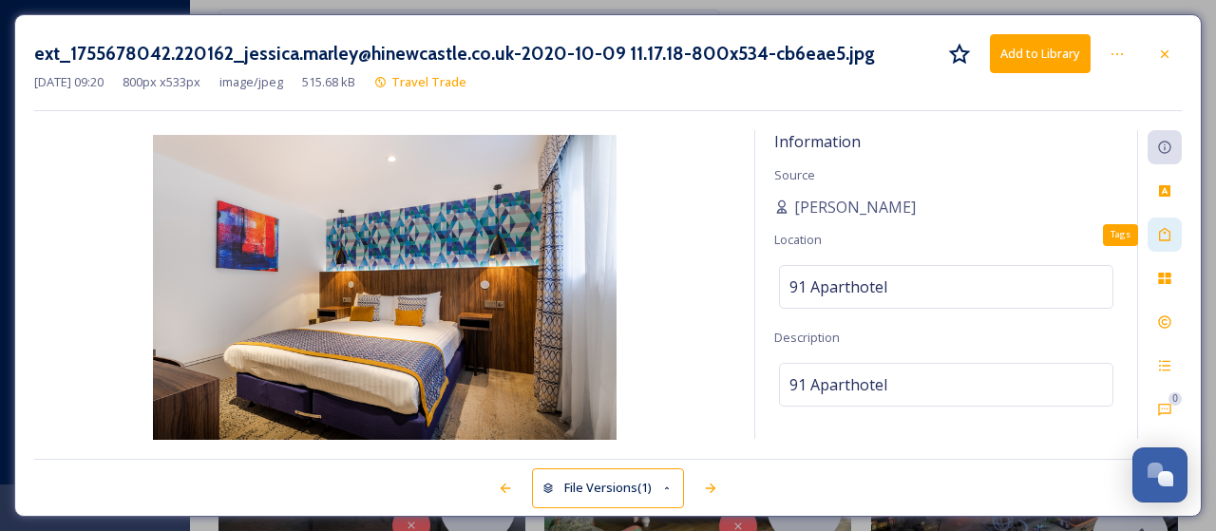
click at [1168, 227] on icon at bounding box center [1164, 234] width 15 height 15
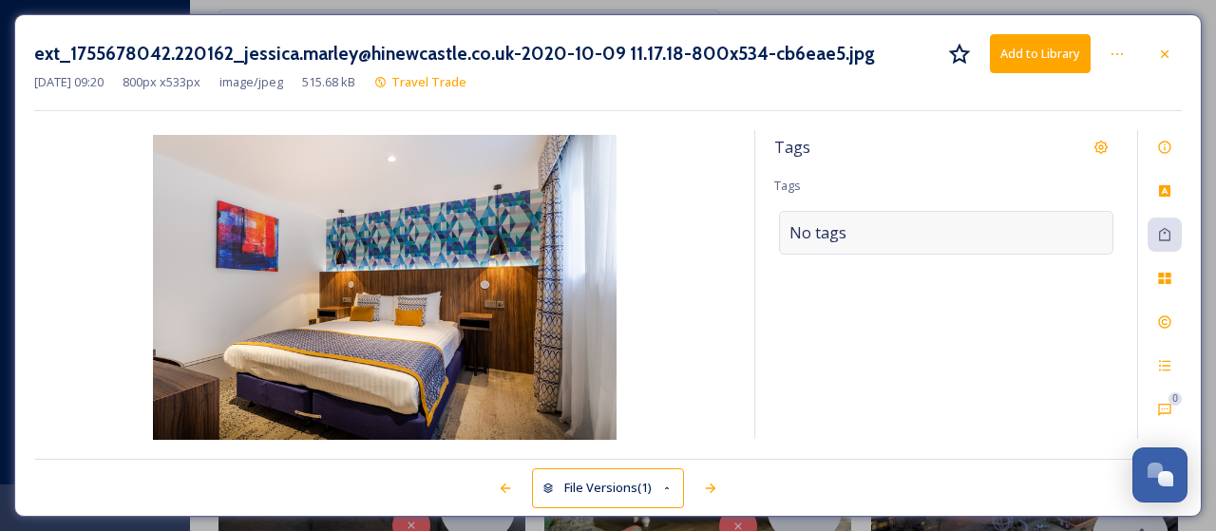
click at [902, 231] on div "No tags" at bounding box center [946, 233] width 334 height 44
click at [902, 231] on input at bounding box center [884, 232] width 190 height 23
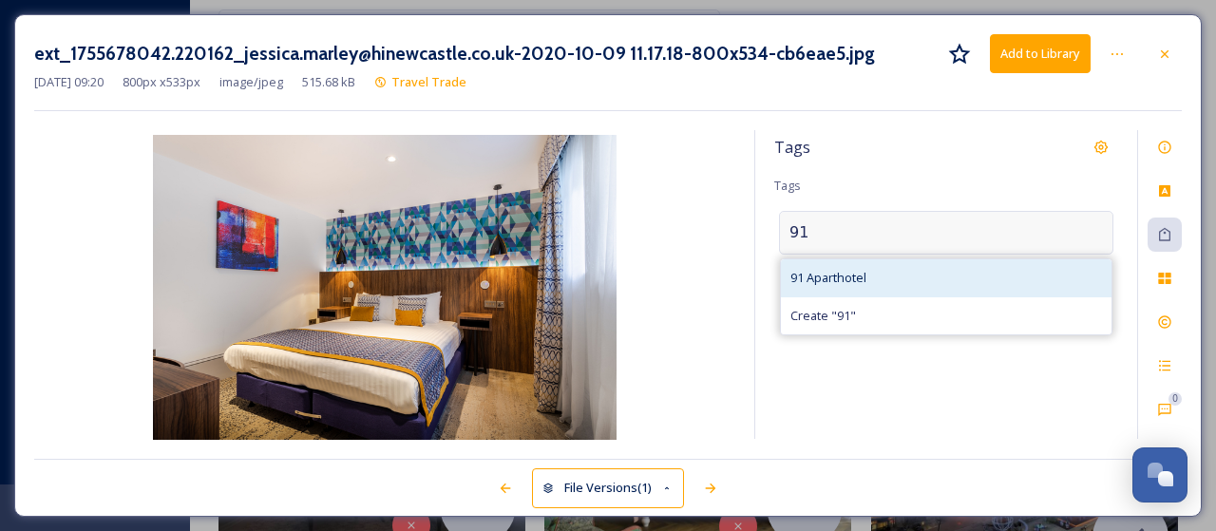
type input "91"
click at [837, 276] on span "91 Aparthotel" at bounding box center [828, 278] width 76 height 18
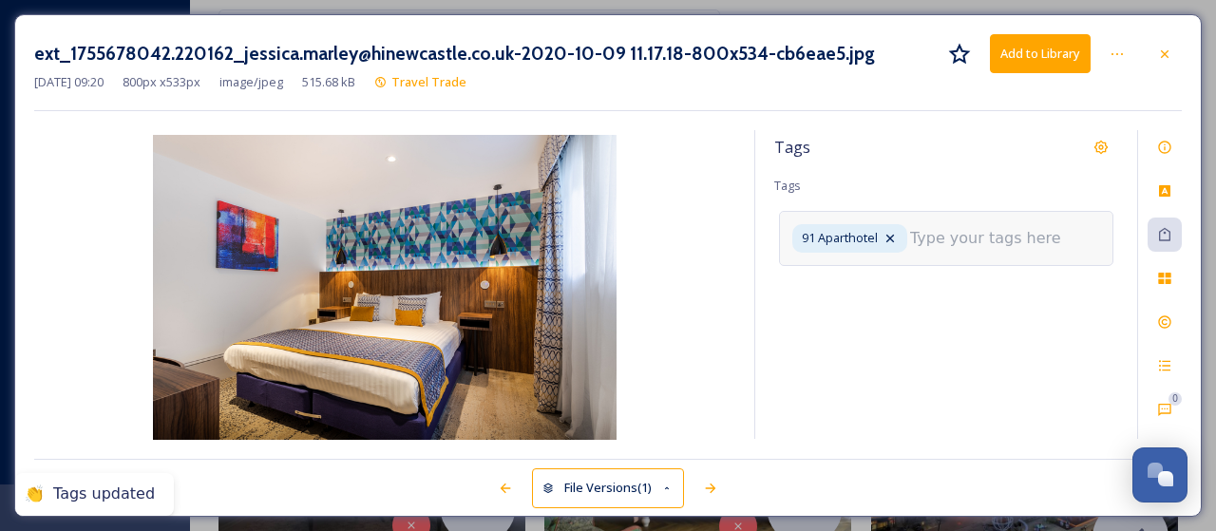
click at [929, 235] on input at bounding box center [1005, 238] width 190 height 23
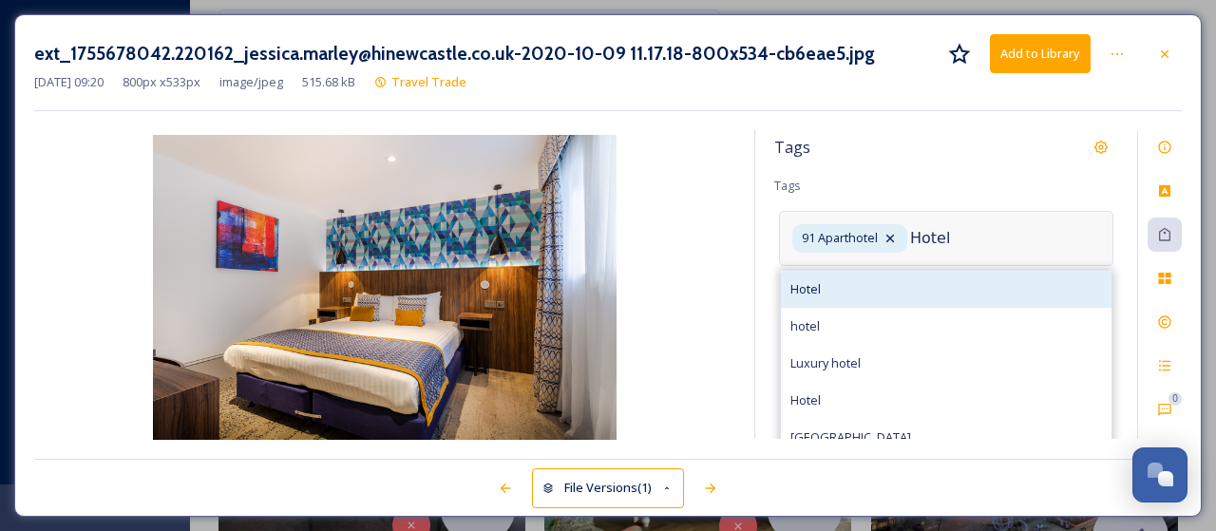
type input "Hotel"
click at [854, 290] on div "Hotel" at bounding box center [946, 289] width 331 height 37
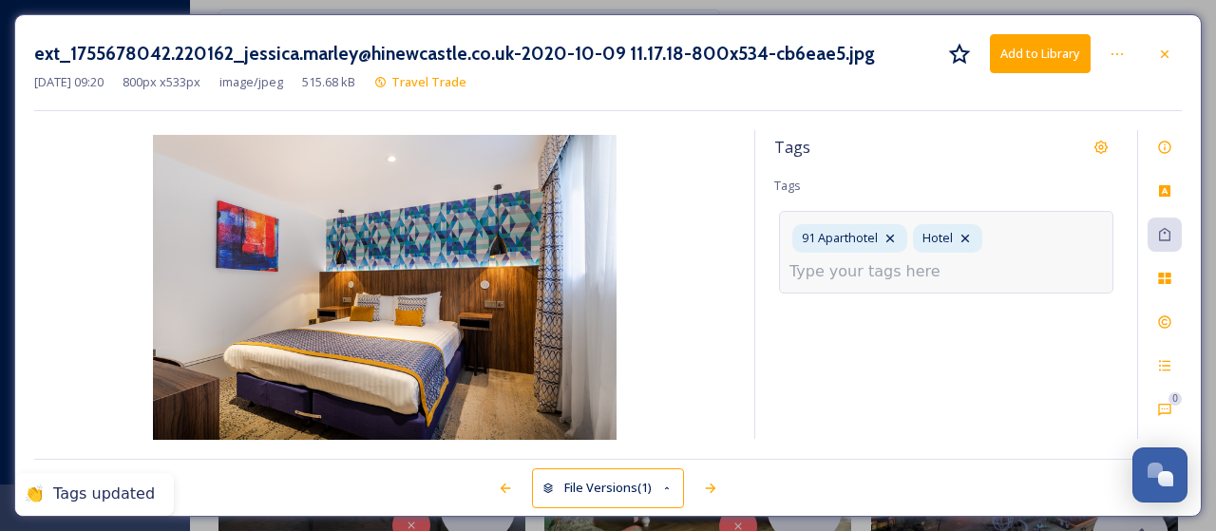
click at [930, 270] on input at bounding box center [884, 271] width 190 height 23
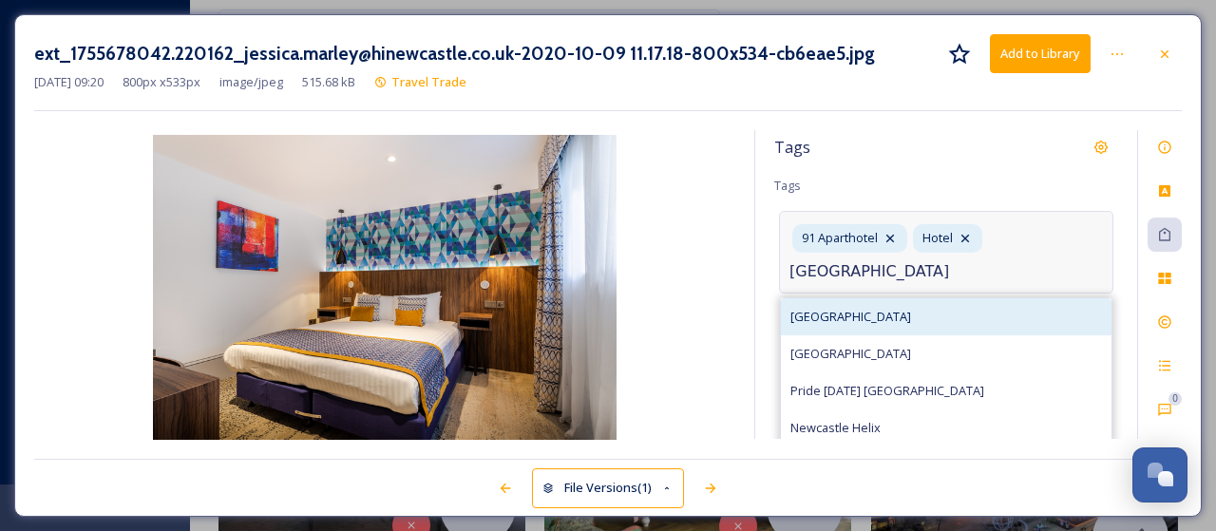
type input "Newcastle"
click at [834, 321] on span "Newcastle" at bounding box center [850, 317] width 121 height 18
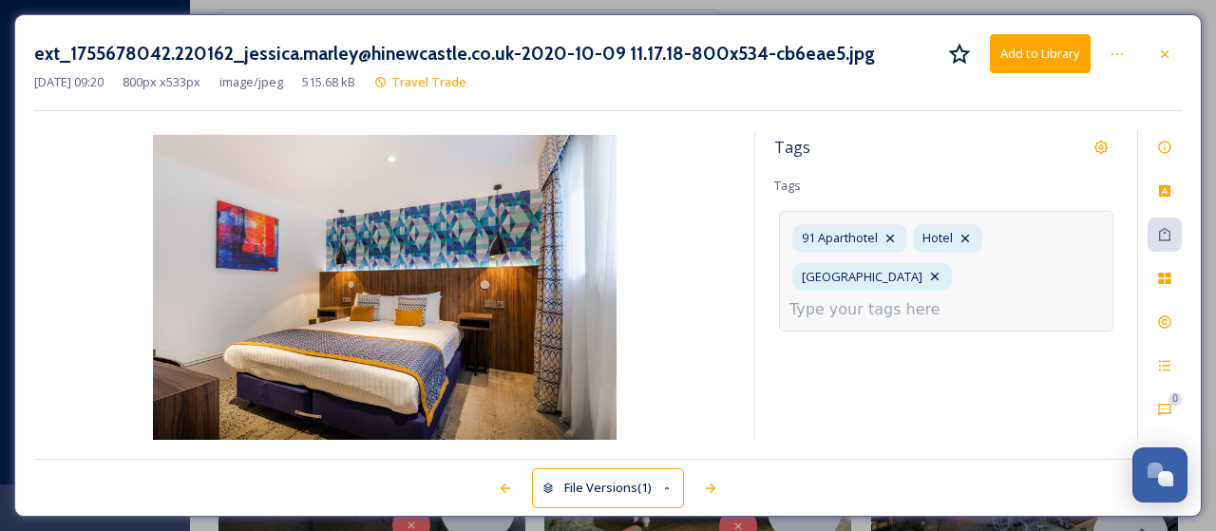
click at [890, 298] on input at bounding box center [884, 309] width 190 height 23
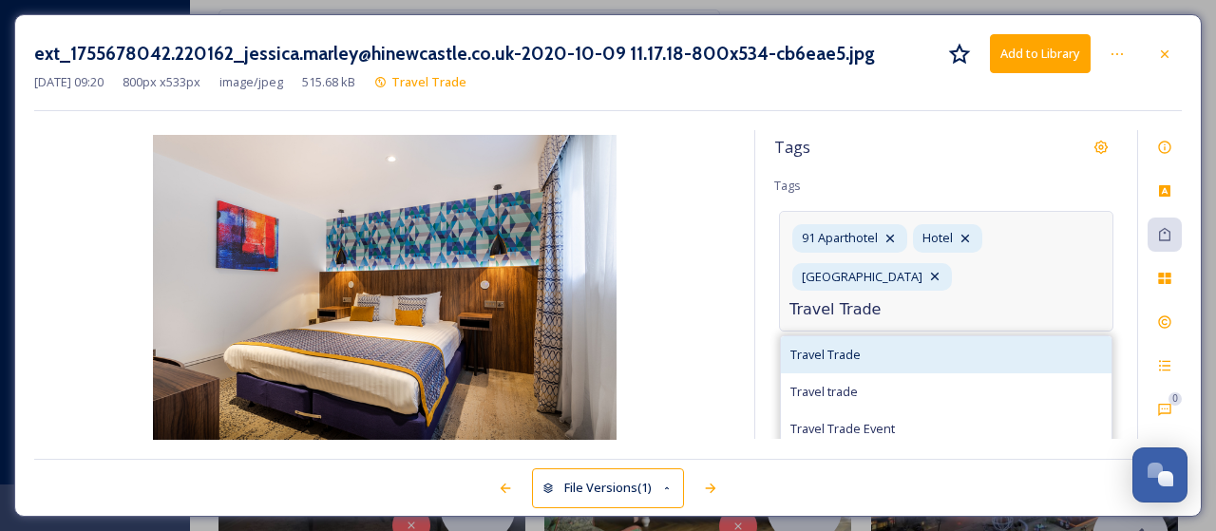
type input "Travel Trade"
click at [853, 346] on span "Travel Trade" at bounding box center [825, 355] width 70 height 18
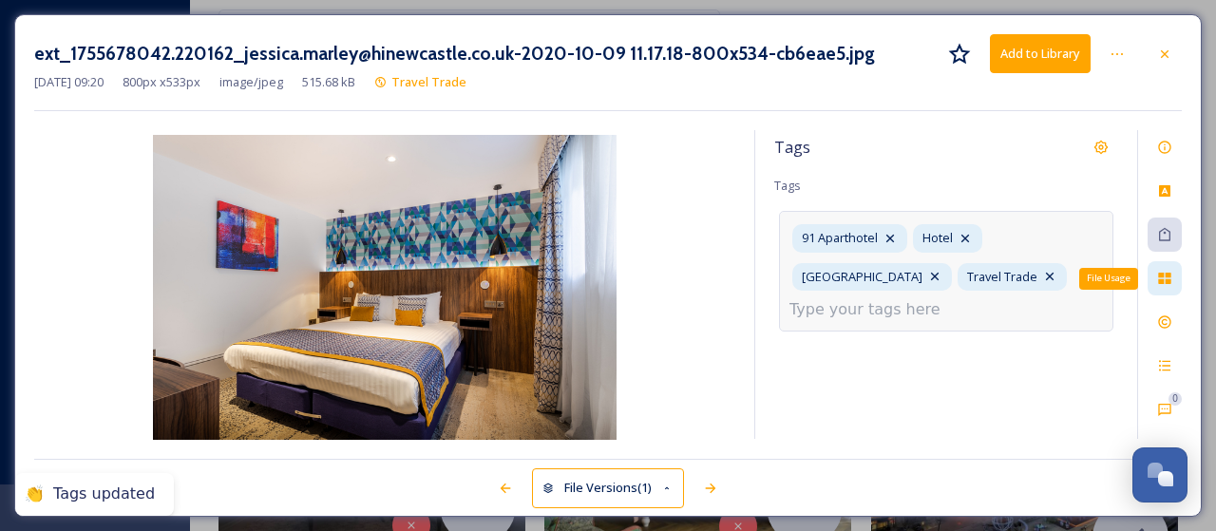
click at [1166, 280] on icon at bounding box center [1164, 278] width 12 height 11
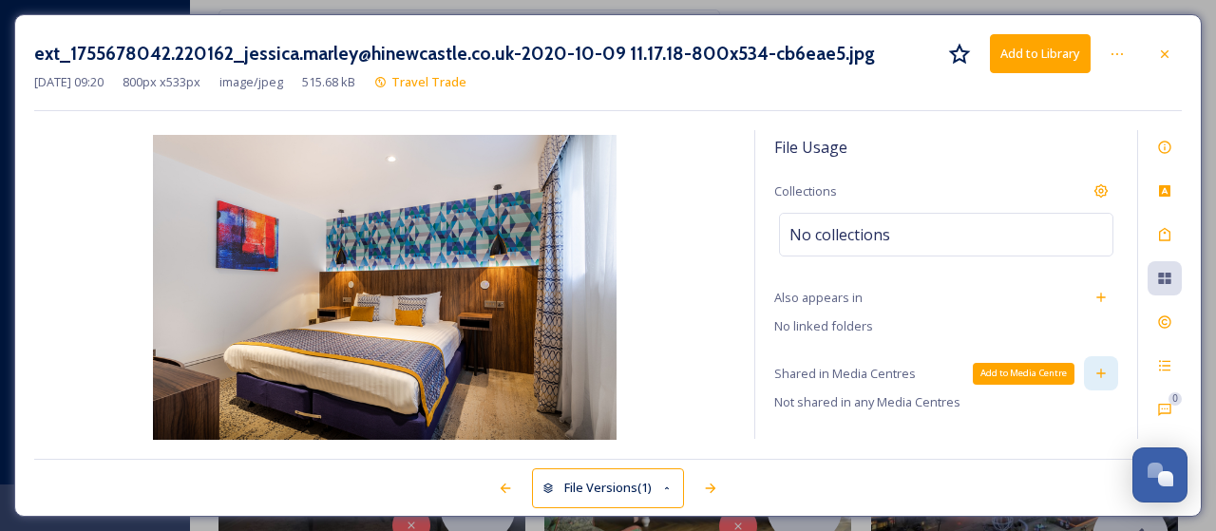
click at [1093, 369] on icon at bounding box center [1100, 373] width 15 height 15
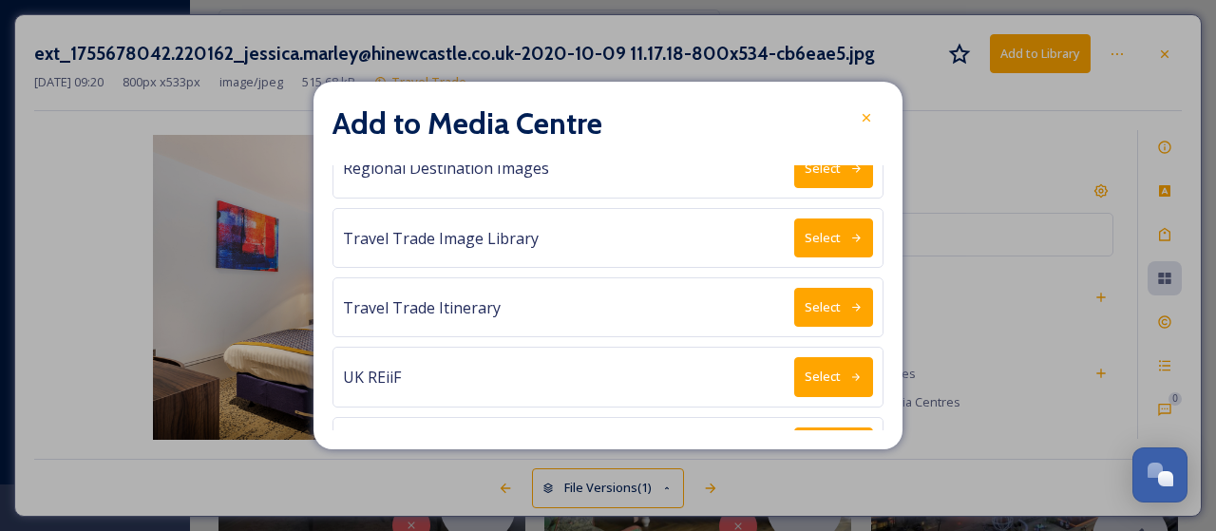
scroll to position [794, 0]
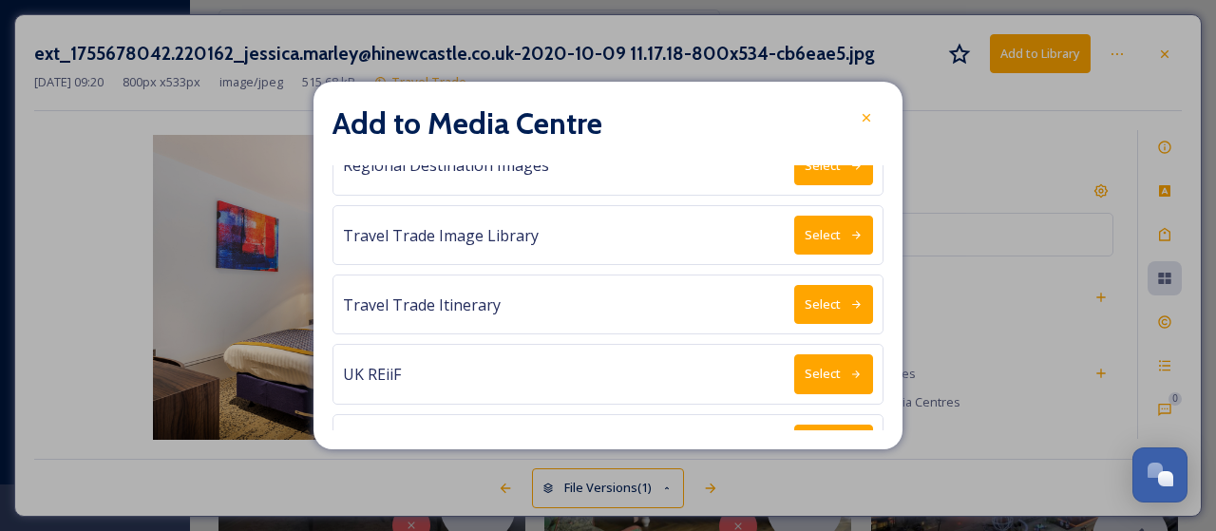
click at [850, 229] on icon at bounding box center [856, 235] width 12 height 12
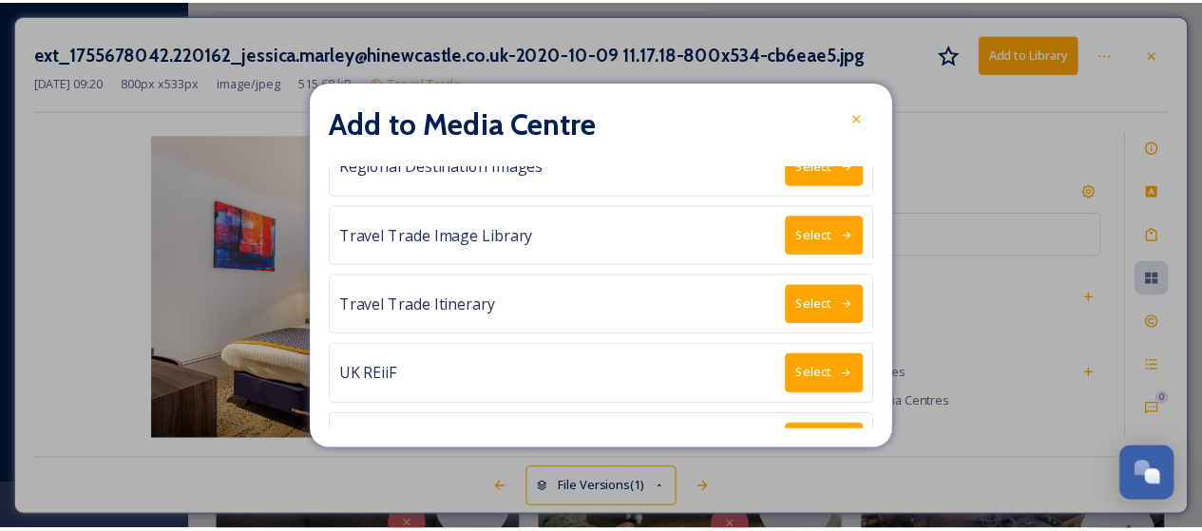
scroll to position [0, 0]
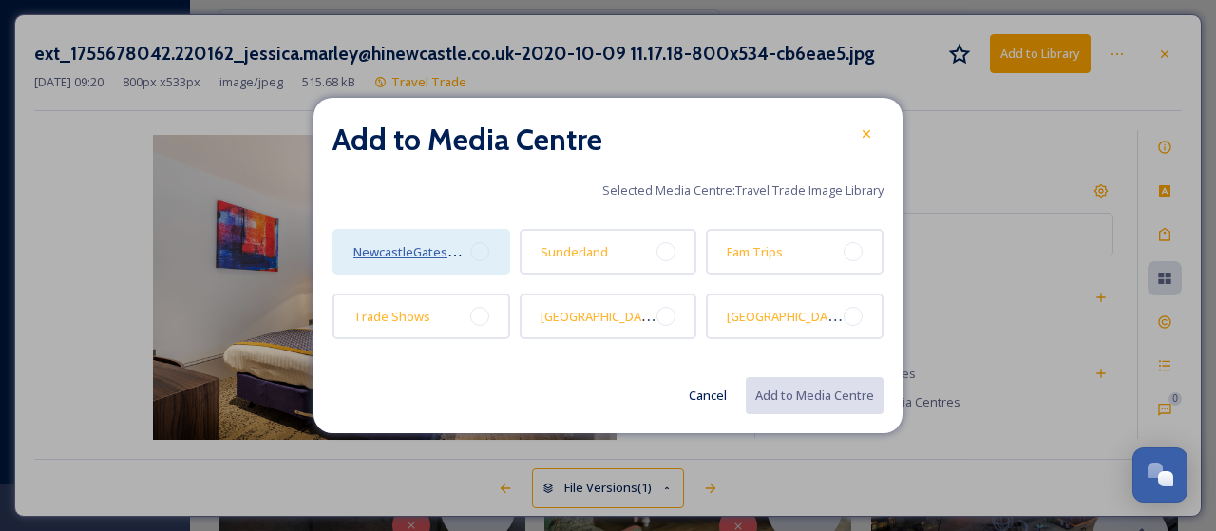
click at [448, 255] on span "NewcastleGateshead" at bounding box center [414, 251] width 123 height 18
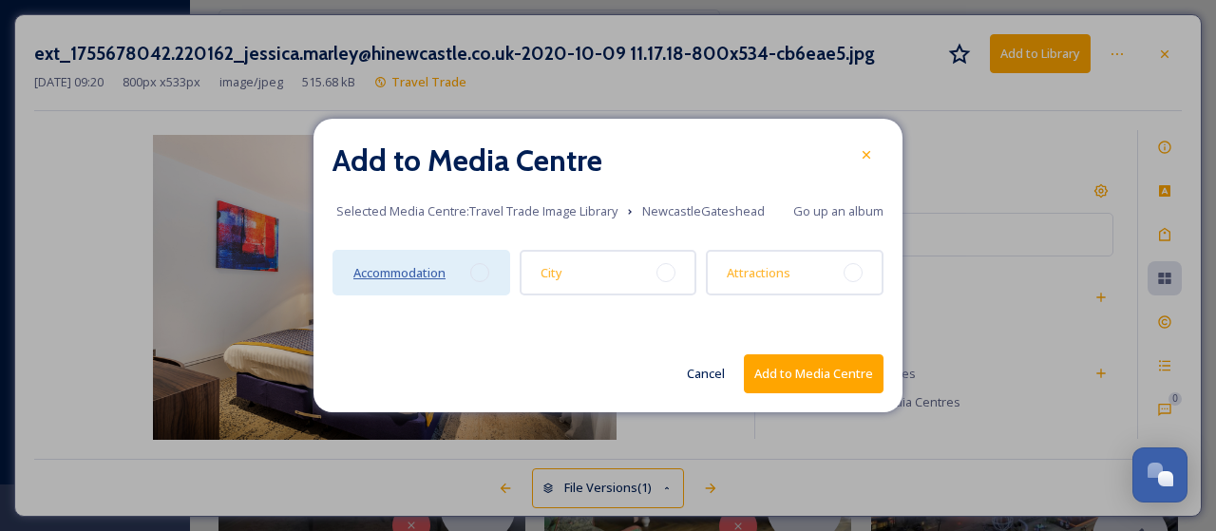
click at [435, 277] on span "Accommodation" at bounding box center [399, 272] width 92 height 17
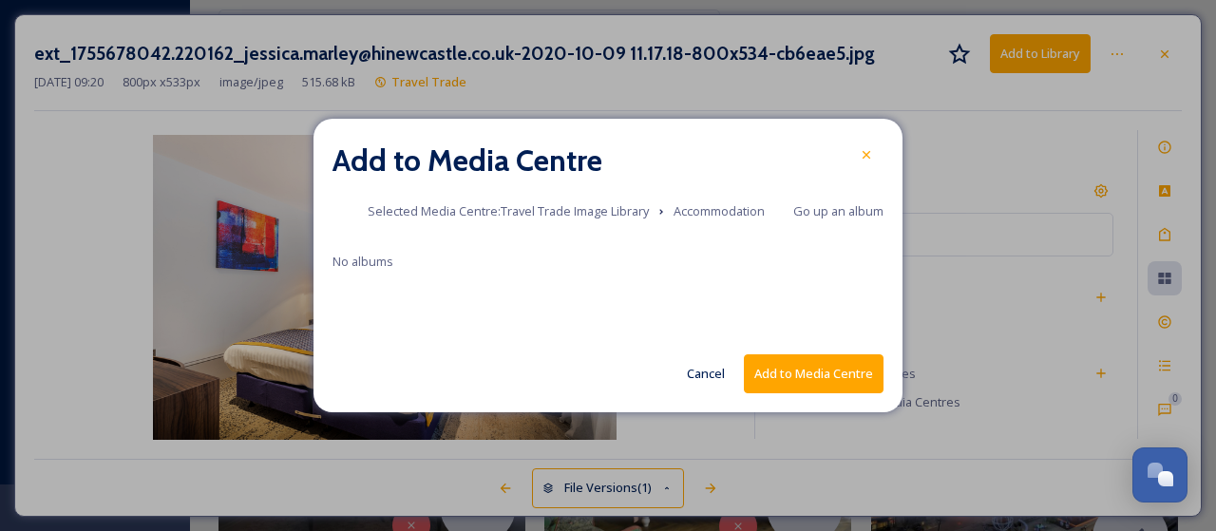
click at [804, 378] on button "Add to Media Centre" at bounding box center [814, 373] width 140 height 39
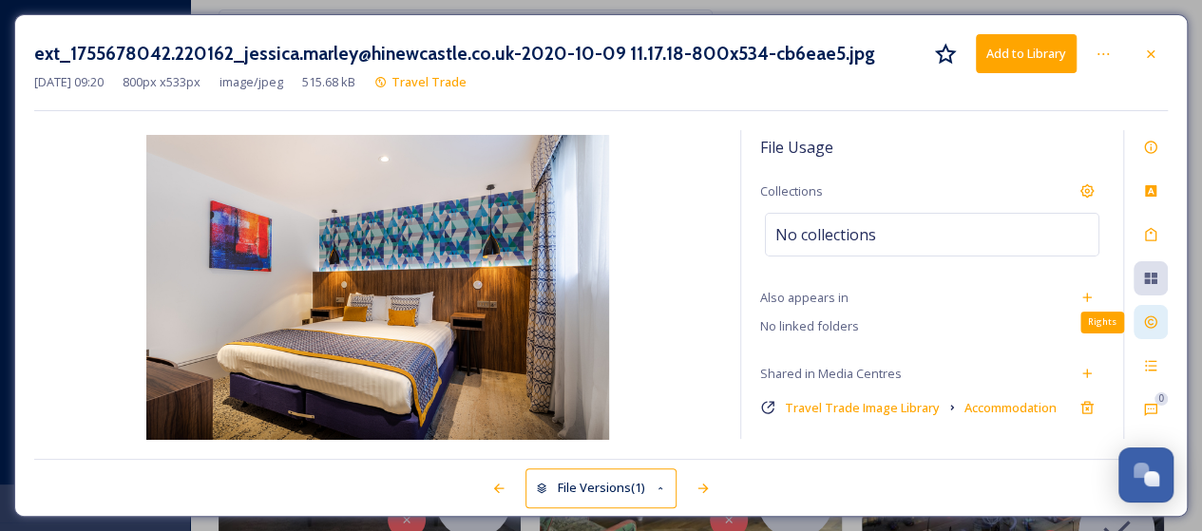
click at [1155, 314] on icon at bounding box center [1150, 321] width 15 height 15
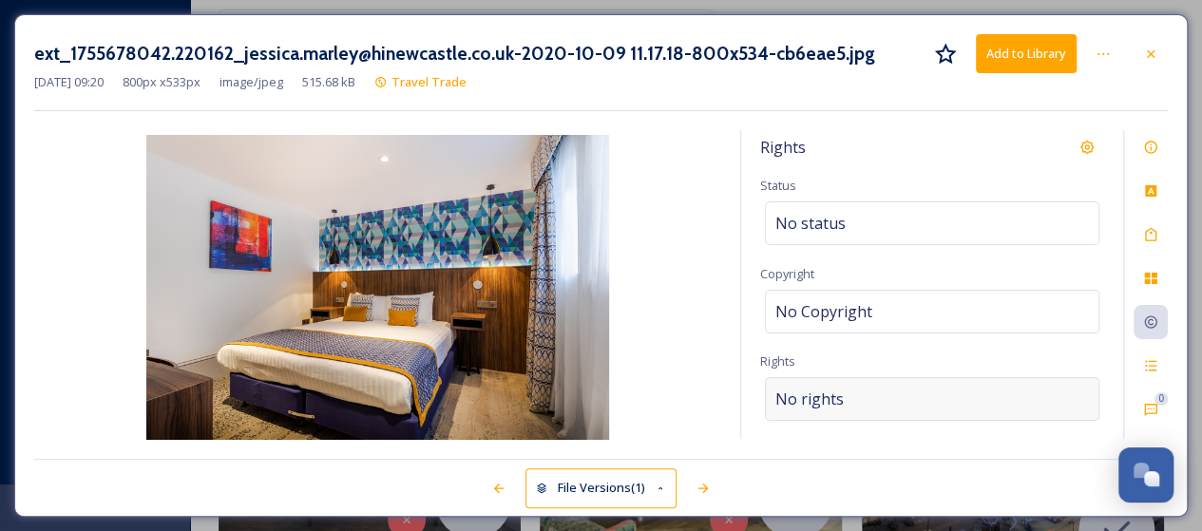
click at [853, 389] on div "No rights" at bounding box center [932, 399] width 334 height 44
click at [853, 389] on input at bounding box center [874, 404] width 209 height 42
type input "a"
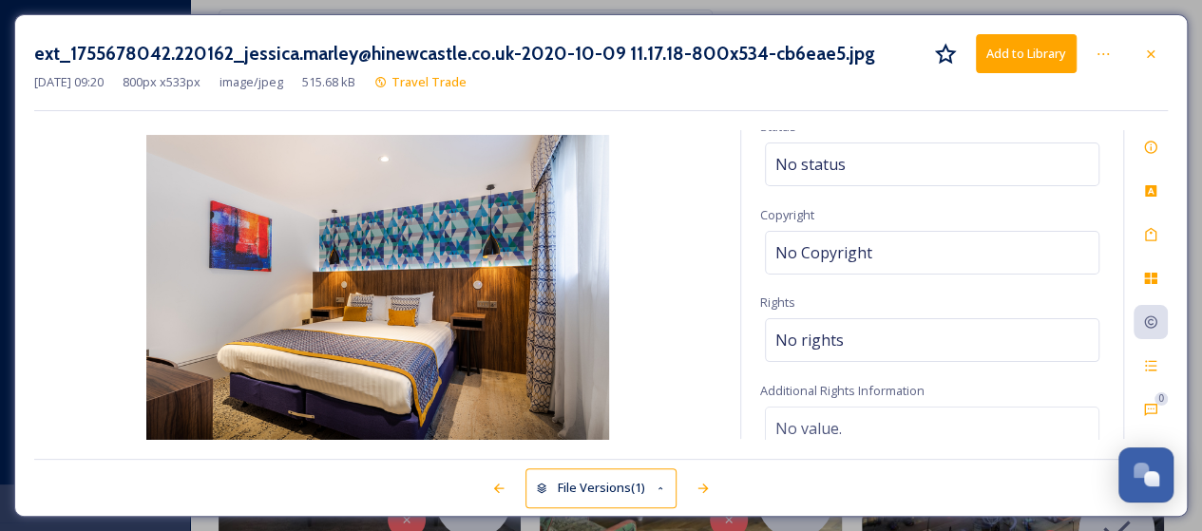
scroll to position [101, 0]
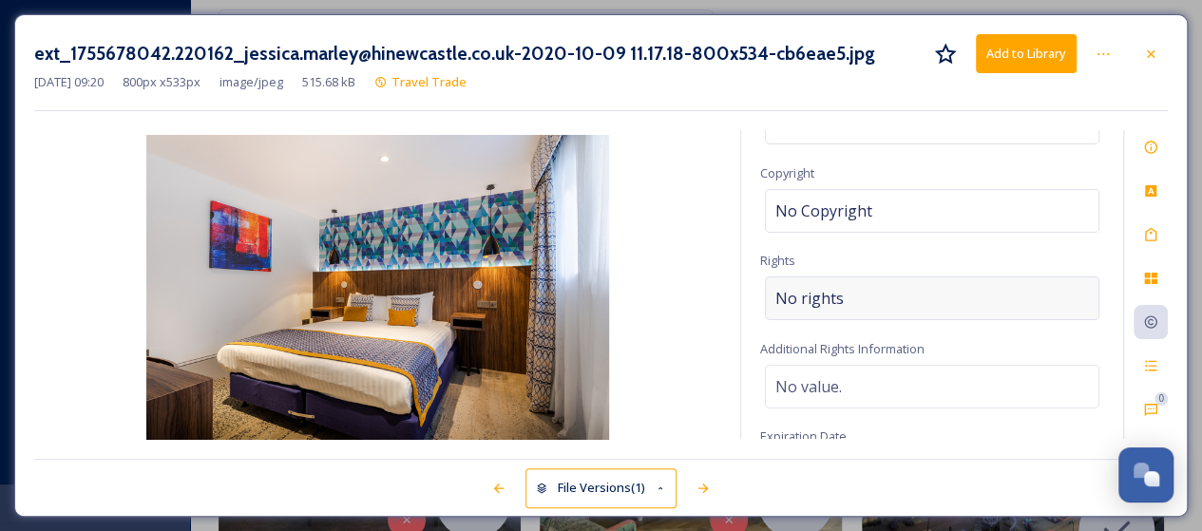
click at [813, 294] on span "No rights" at bounding box center [809, 298] width 68 height 23
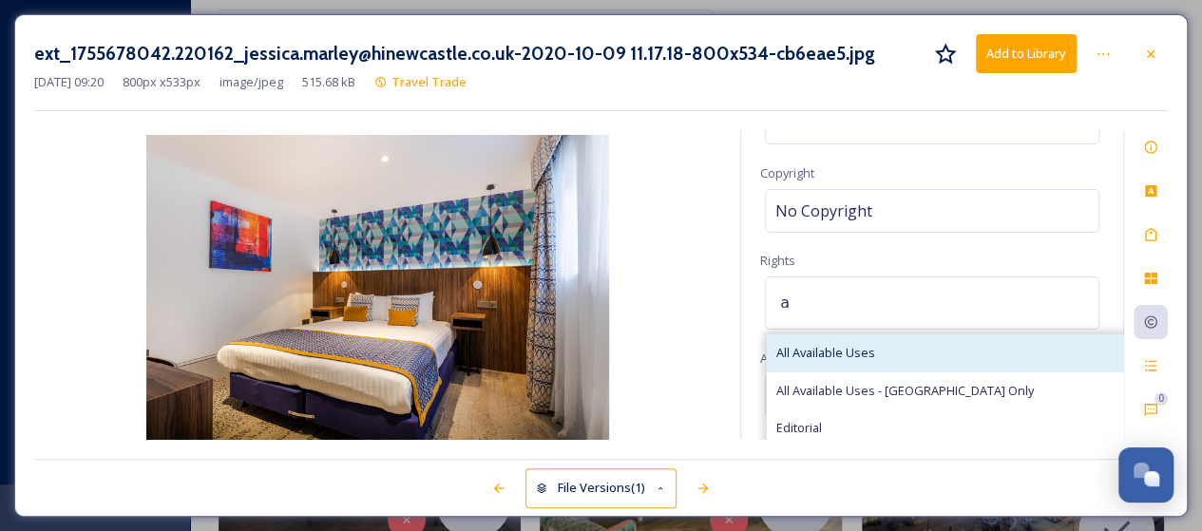
drag, startPoint x: 813, startPoint y: 294, endPoint x: 815, endPoint y: 345, distance: 50.4
click at [815, 330] on div "a All Available Uses All Available Uses - UK Only Editorial Marketing Material …" at bounding box center [932, 302] width 334 height 53
click at [832, 344] on span "All Available Uses" at bounding box center [825, 353] width 99 height 18
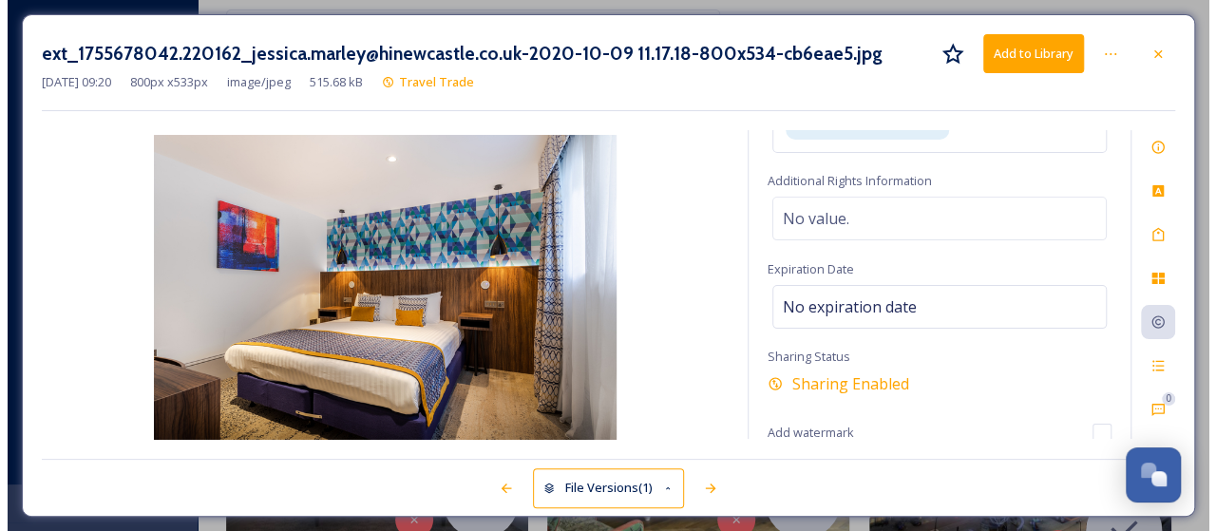
scroll to position [0, 0]
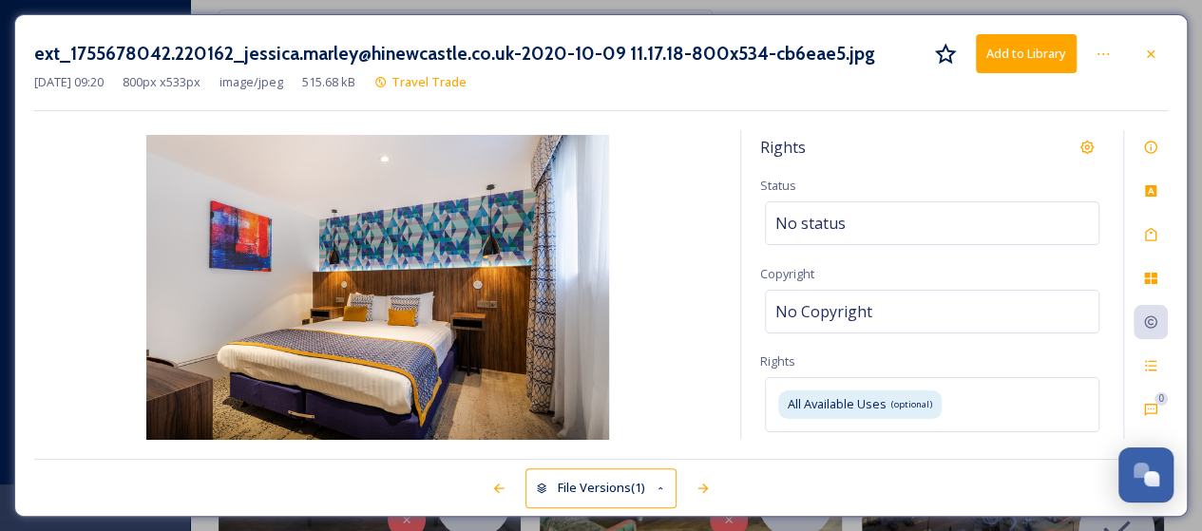
click at [1033, 47] on button "Add to Library" at bounding box center [1025, 53] width 101 height 39
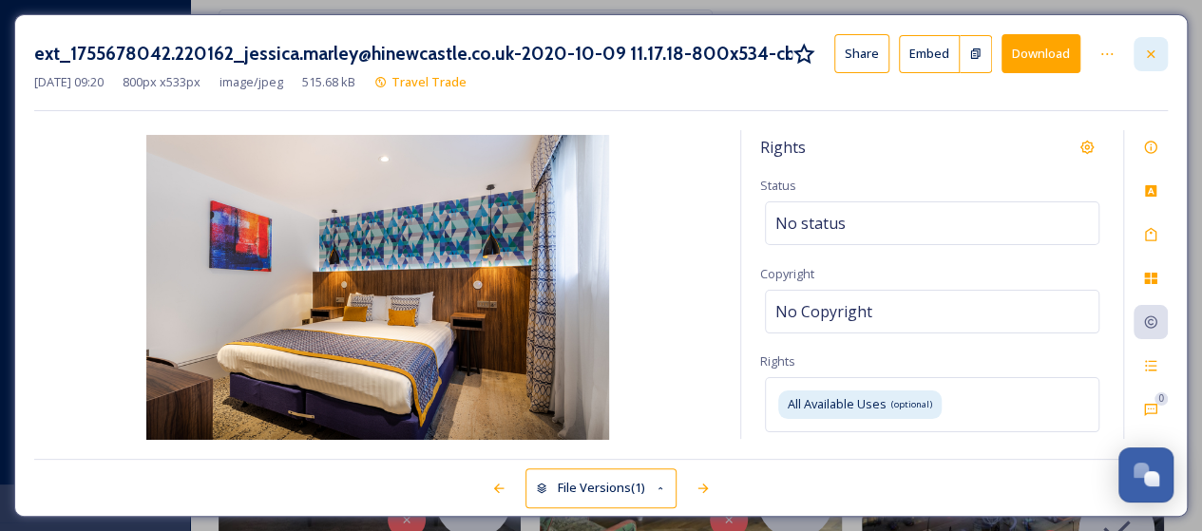
click at [1156, 54] on icon at bounding box center [1150, 54] width 15 height 15
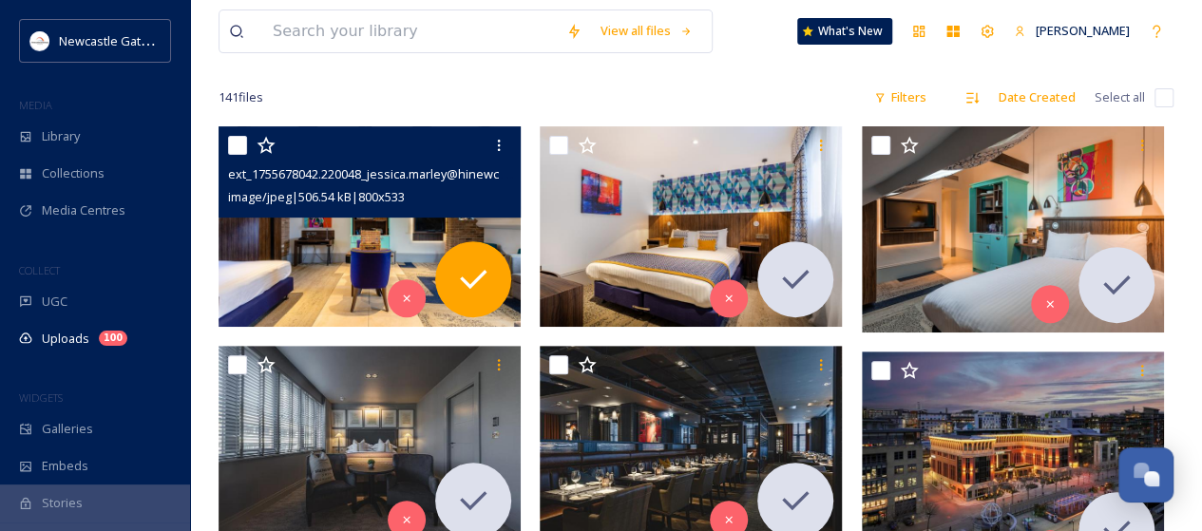
click at [401, 233] on img at bounding box center [369, 226] width 302 height 201
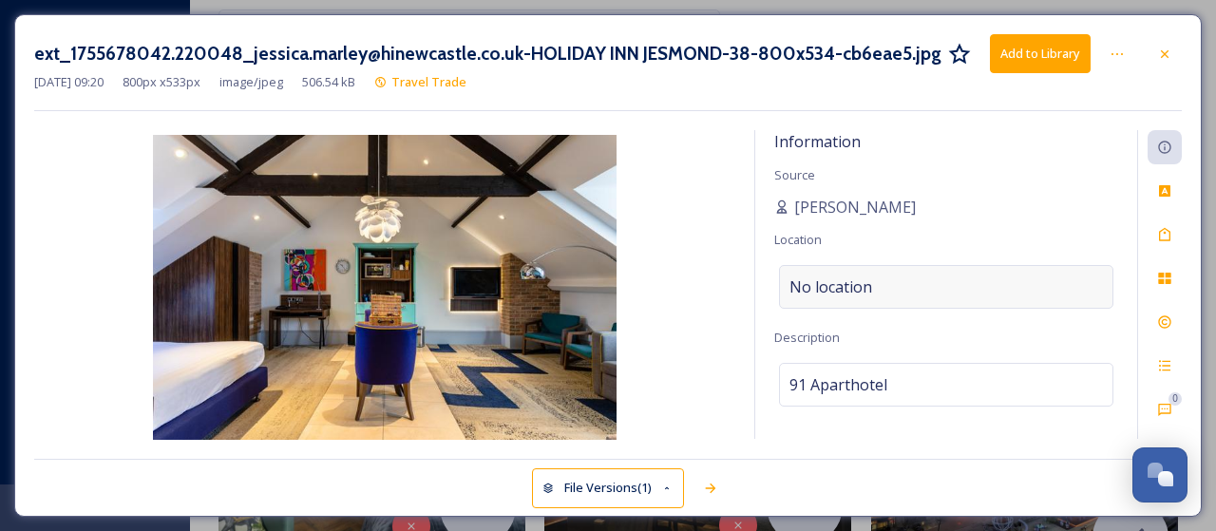
click at [867, 279] on span "No location" at bounding box center [830, 286] width 83 height 23
click at [867, 279] on input at bounding box center [946, 287] width 332 height 42
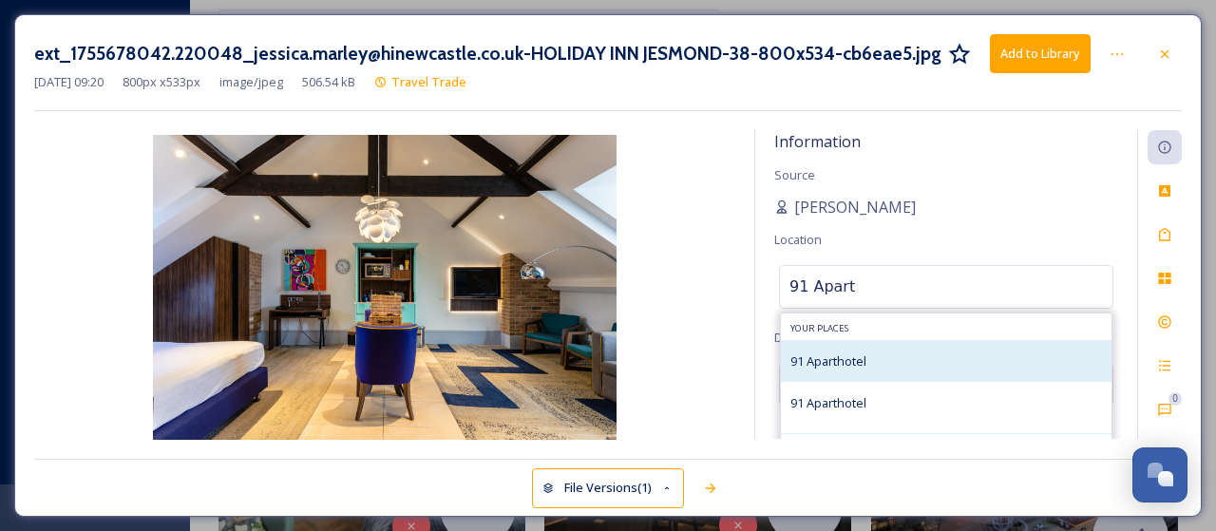
type input "91 Apart"
click at [832, 355] on span "91 Aparthotel" at bounding box center [828, 360] width 76 height 17
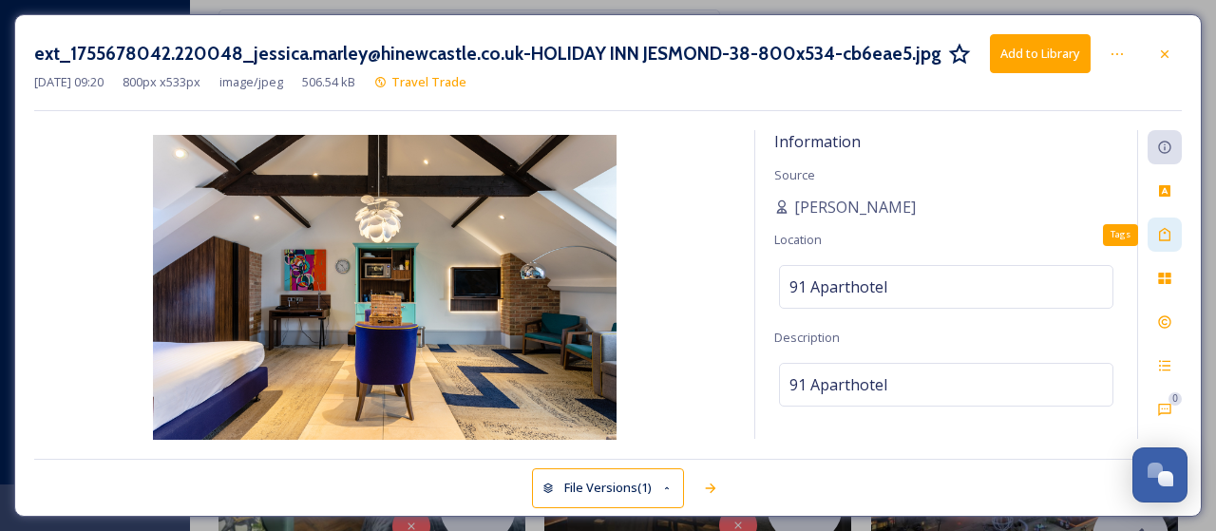
click at [1163, 229] on icon at bounding box center [1164, 234] width 15 height 15
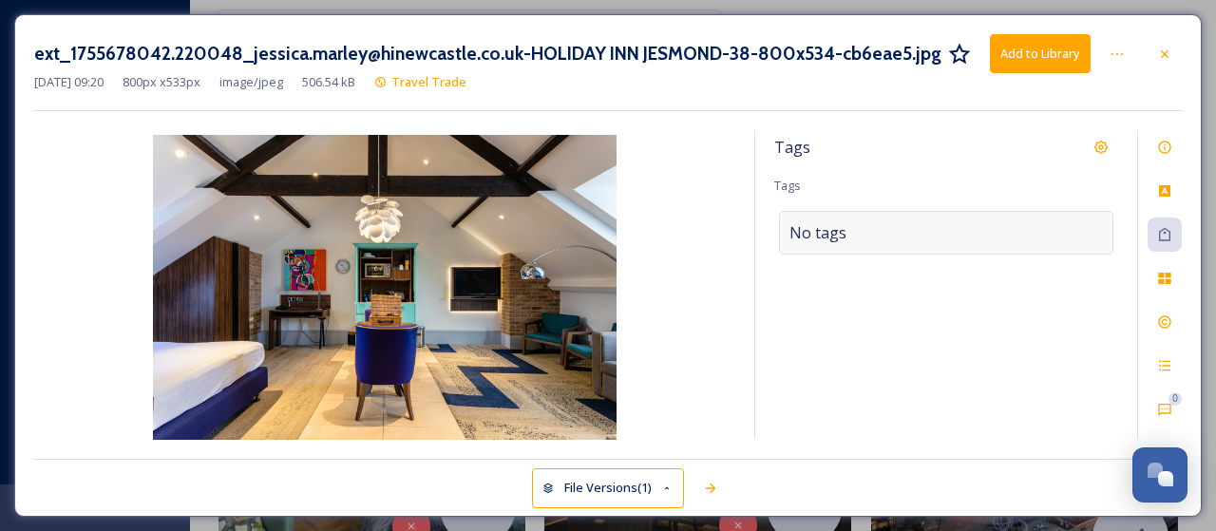
click at [920, 231] on div "No tags" at bounding box center [946, 233] width 334 height 44
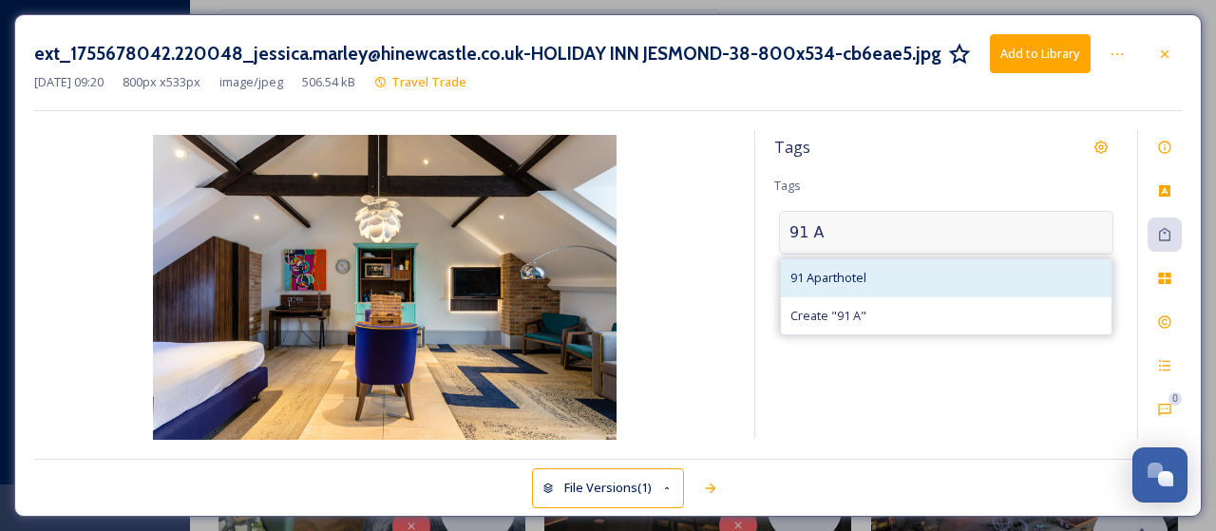
type input "91 A"
click at [833, 270] on span "91 Aparthotel" at bounding box center [828, 278] width 76 height 18
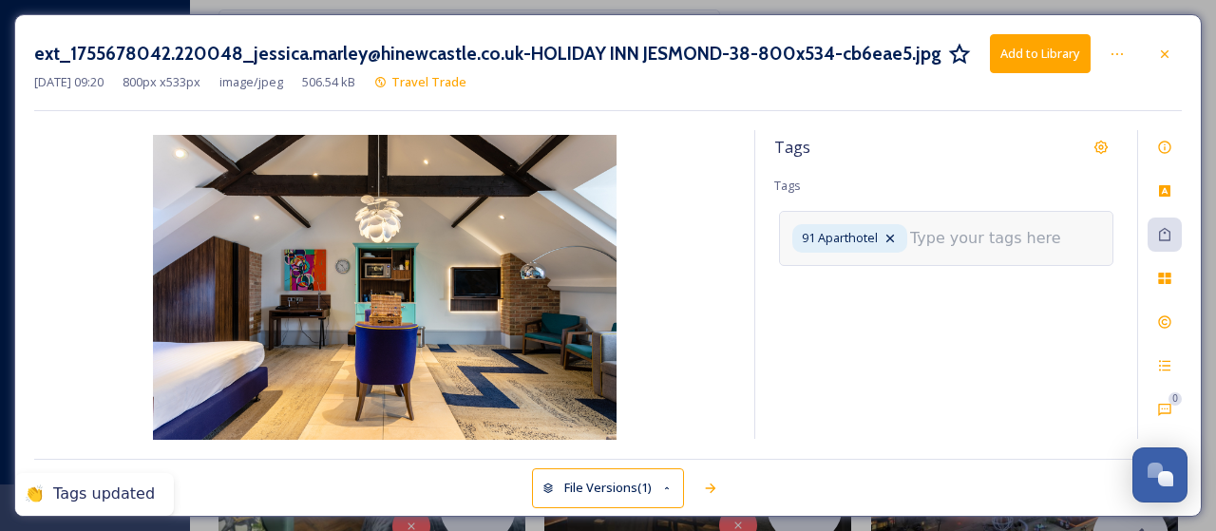
click at [926, 238] on input at bounding box center [1005, 238] width 190 height 23
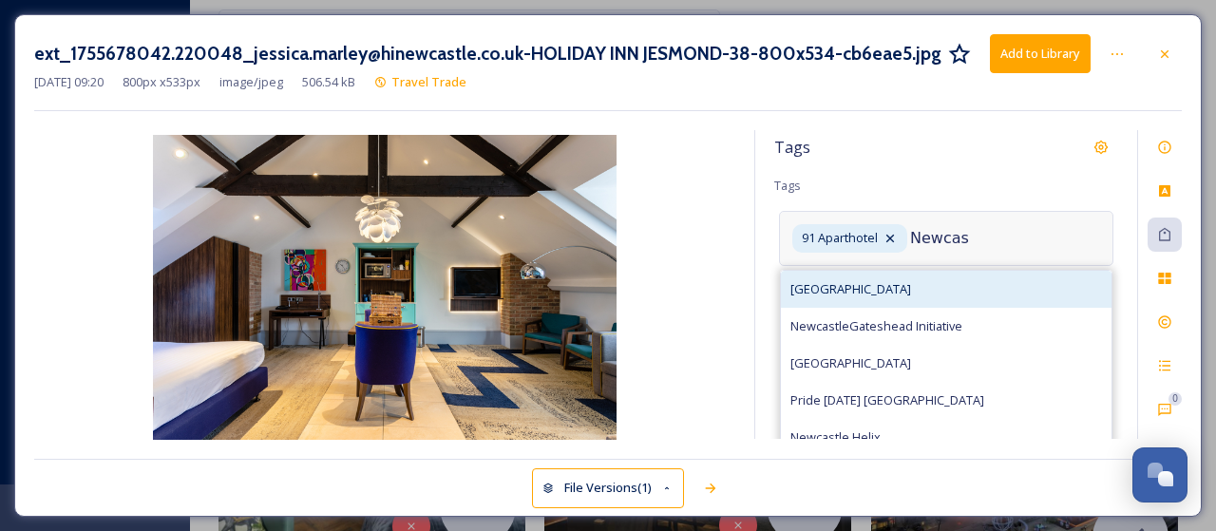
type input "Newcas"
click at [825, 284] on span "Newcastle" at bounding box center [850, 289] width 121 height 18
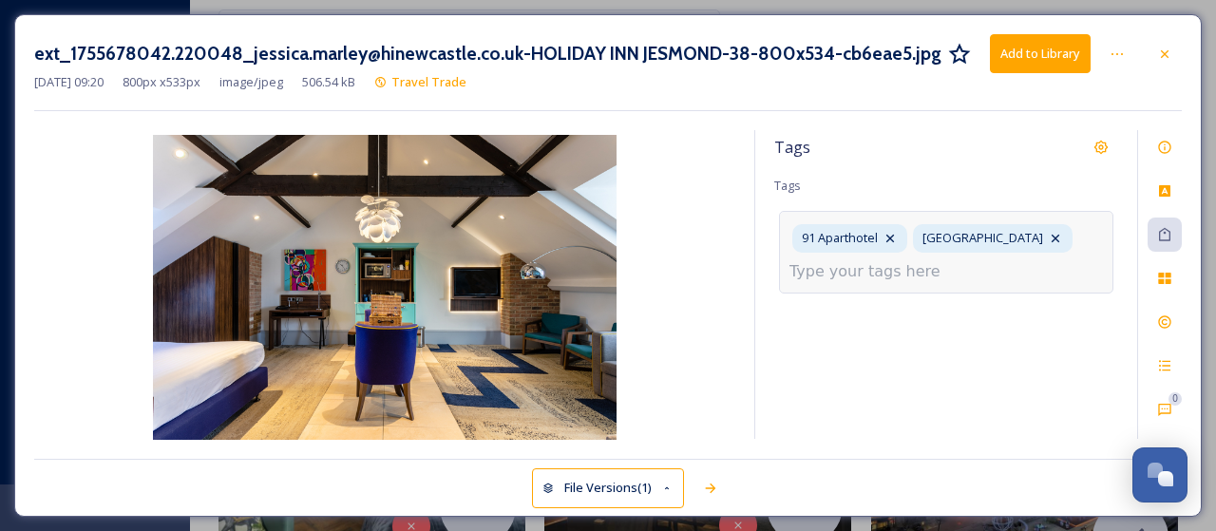
click at [834, 273] on input at bounding box center [884, 271] width 190 height 23
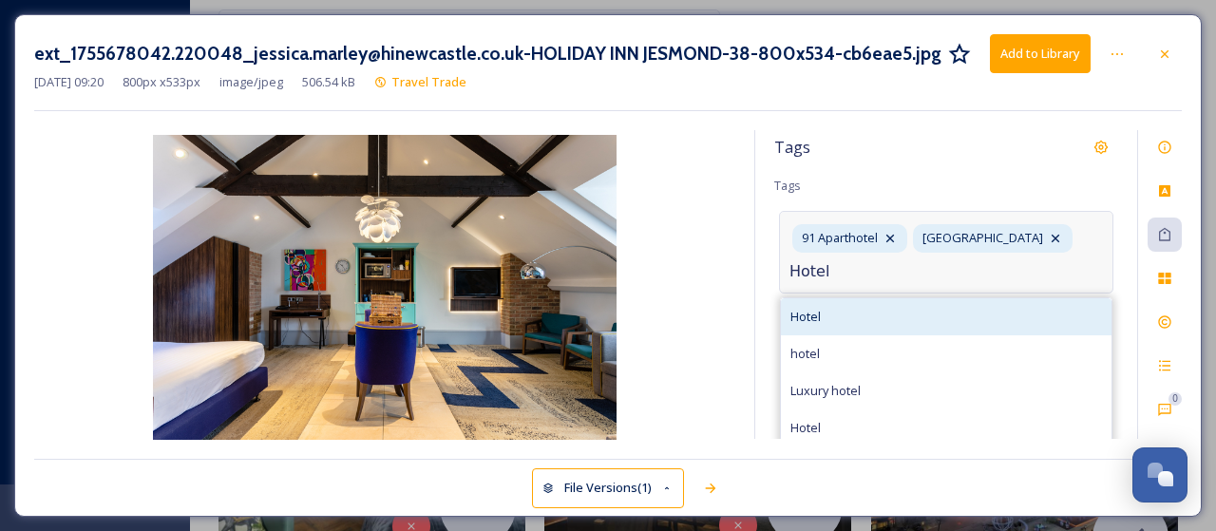
type input "Hotel"
click at [813, 313] on span "Hotel" at bounding box center [805, 317] width 30 height 18
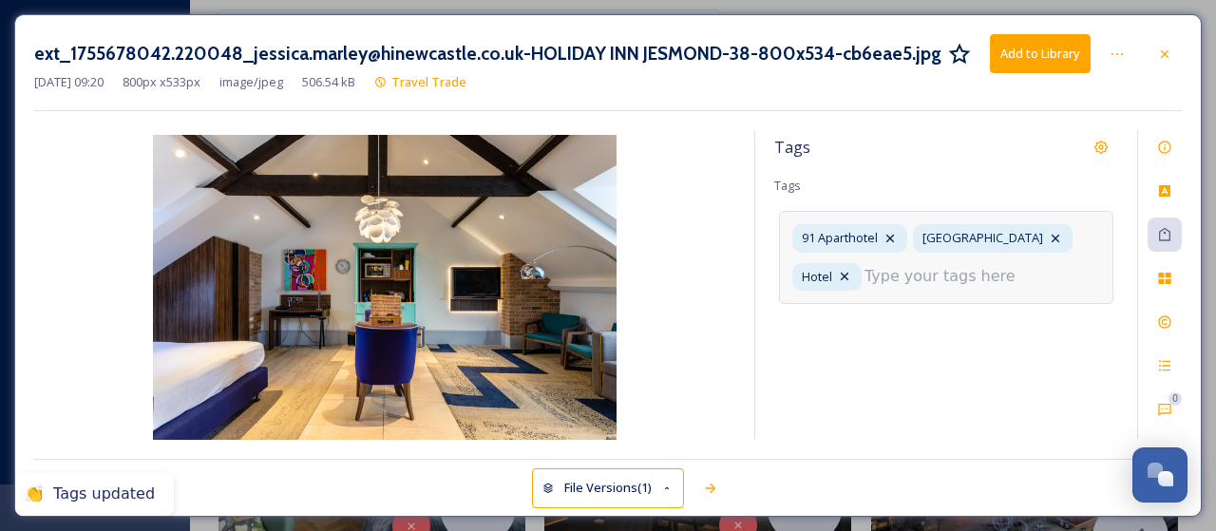
click at [864, 274] on input at bounding box center [959, 276] width 190 height 23
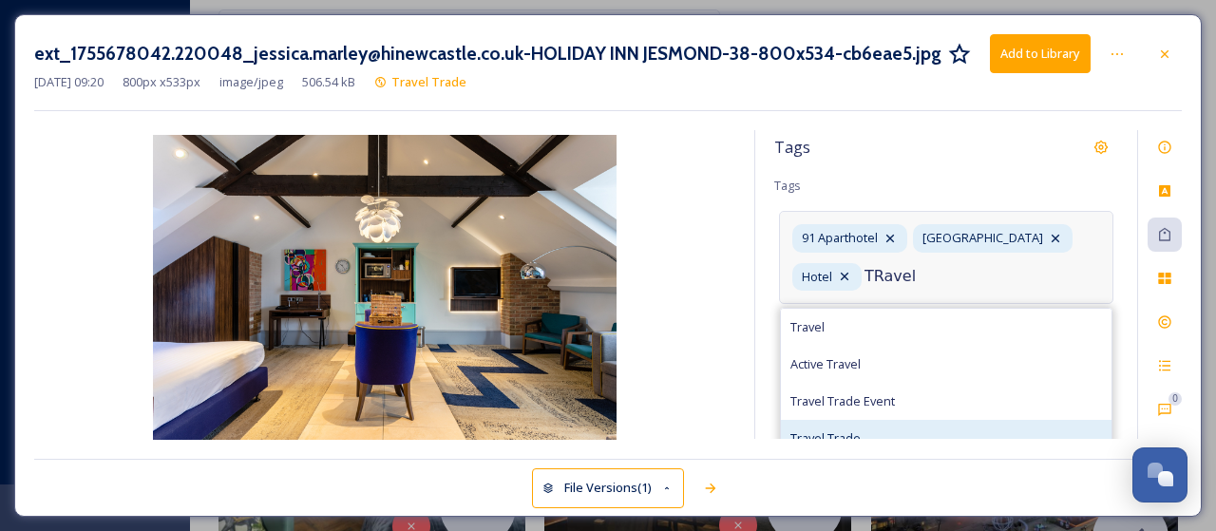
type input "TRavel"
click at [830, 429] on span "Travel Trade" at bounding box center [825, 438] width 70 height 18
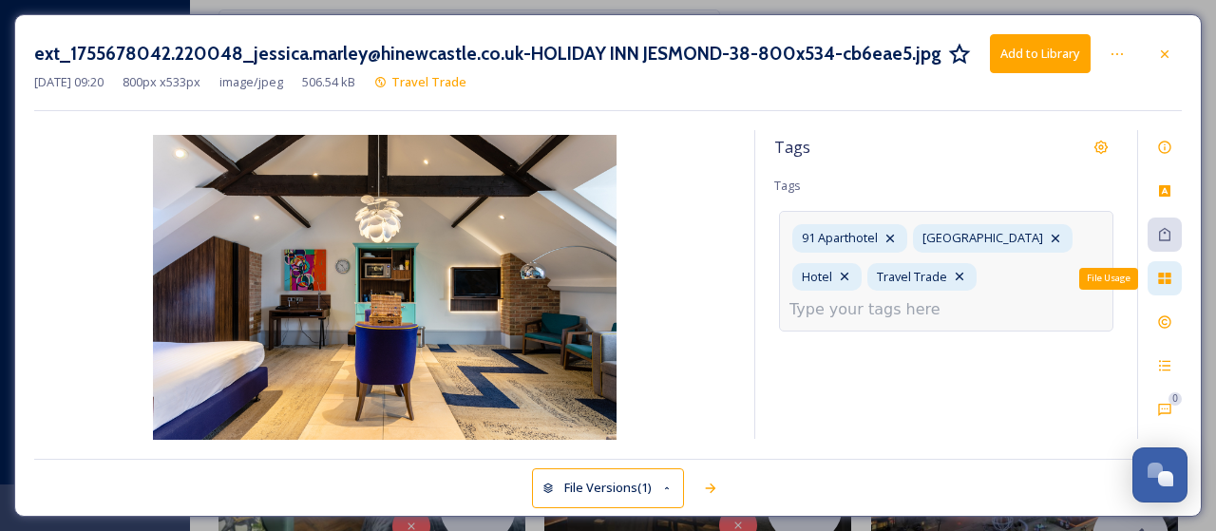
click at [1169, 285] on div "File Usage" at bounding box center [1164, 278] width 34 height 34
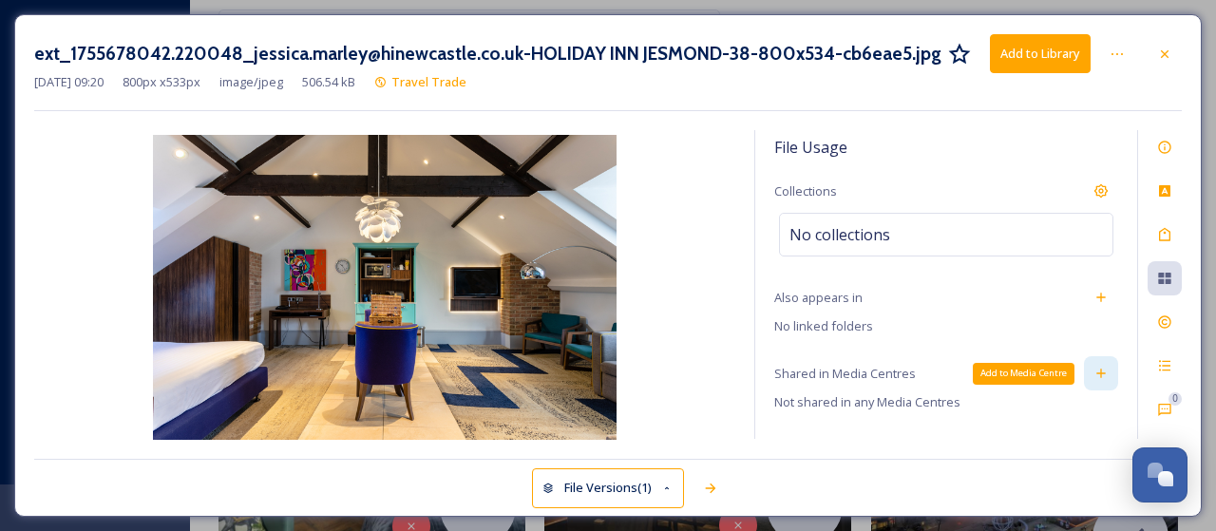
click at [1093, 370] on icon at bounding box center [1100, 373] width 15 height 15
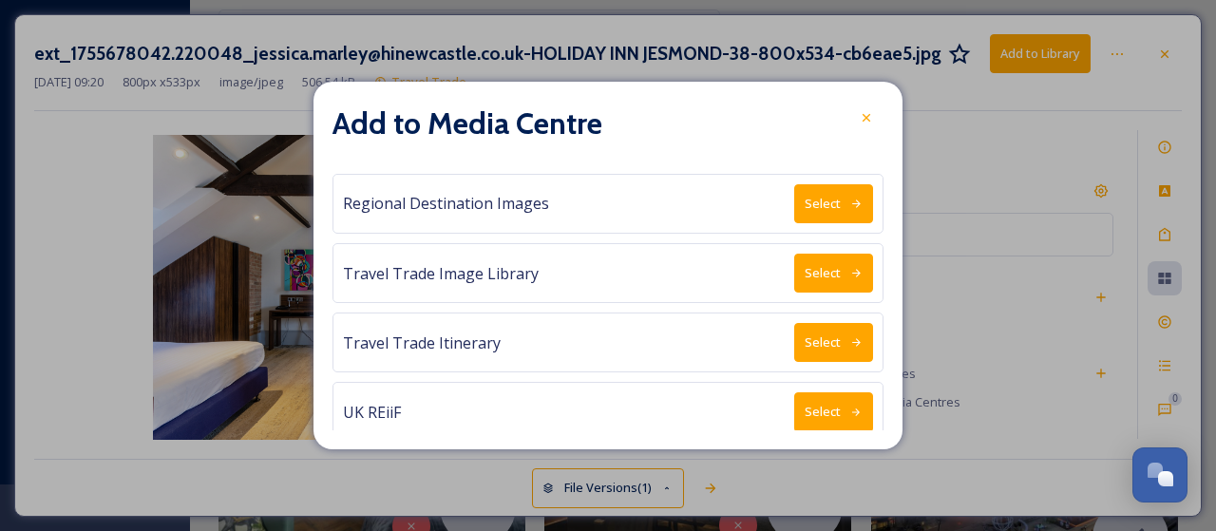
scroll to position [759, 0]
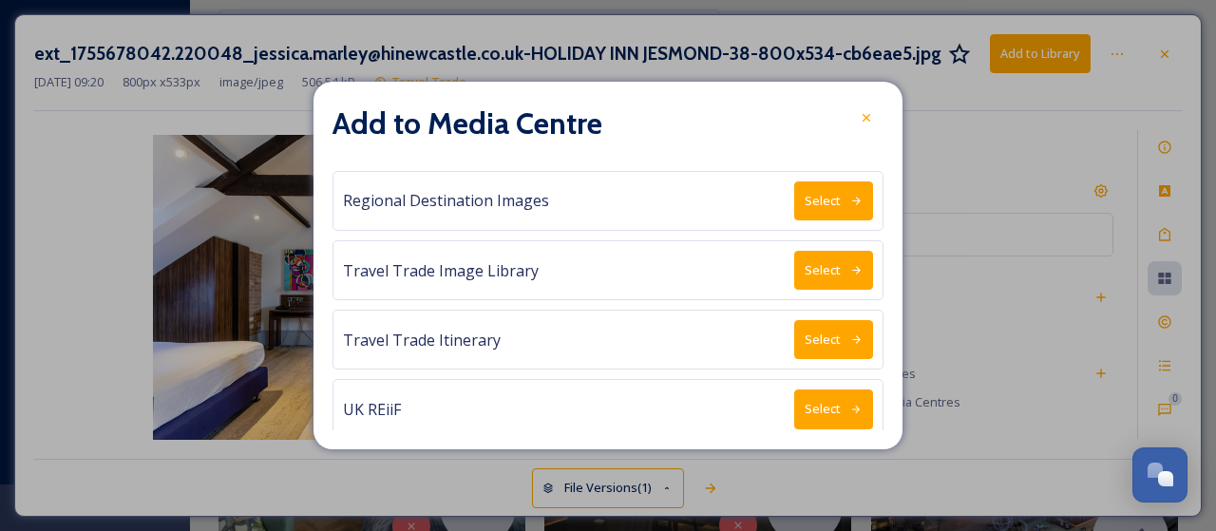
click at [827, 251] on button "Select" at bounding box center [833, 270] width 79 height 39
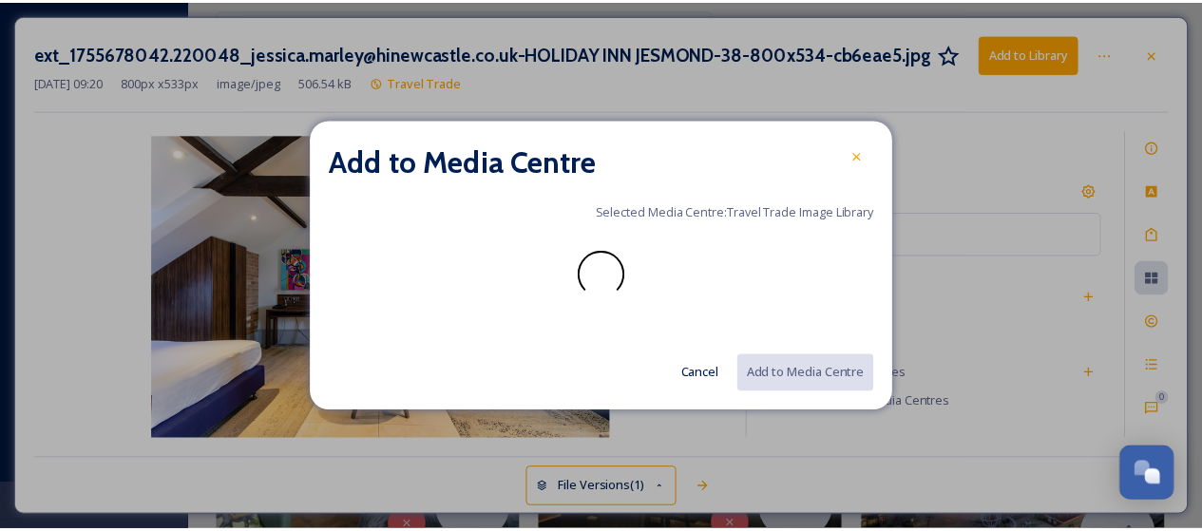
scroll to position [0, 0]
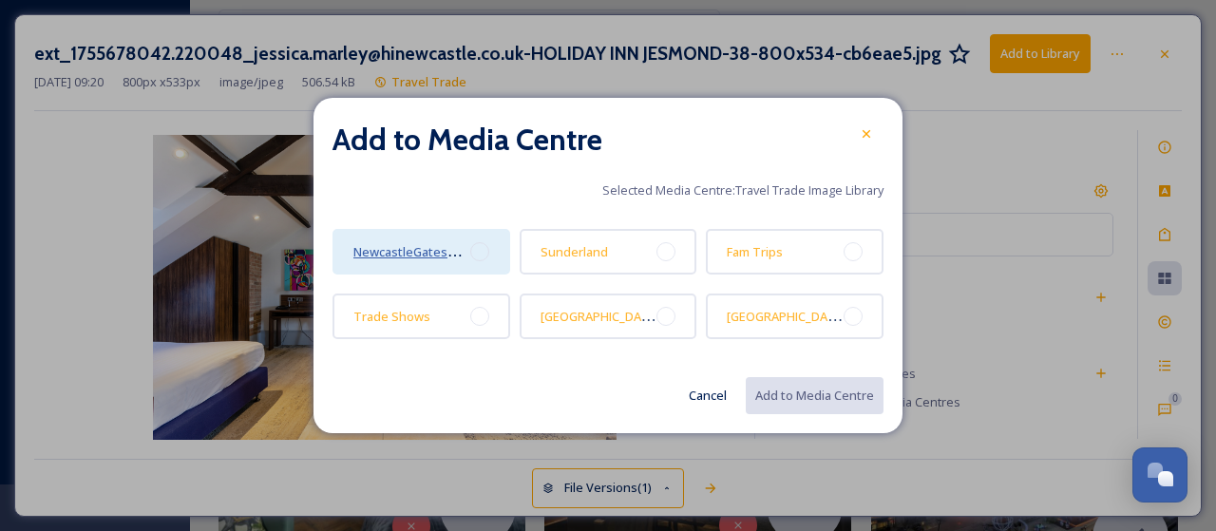
click at [443, 254] on span "NewcastleGateshead" at bounding box center [414, 251] width 123 height 18
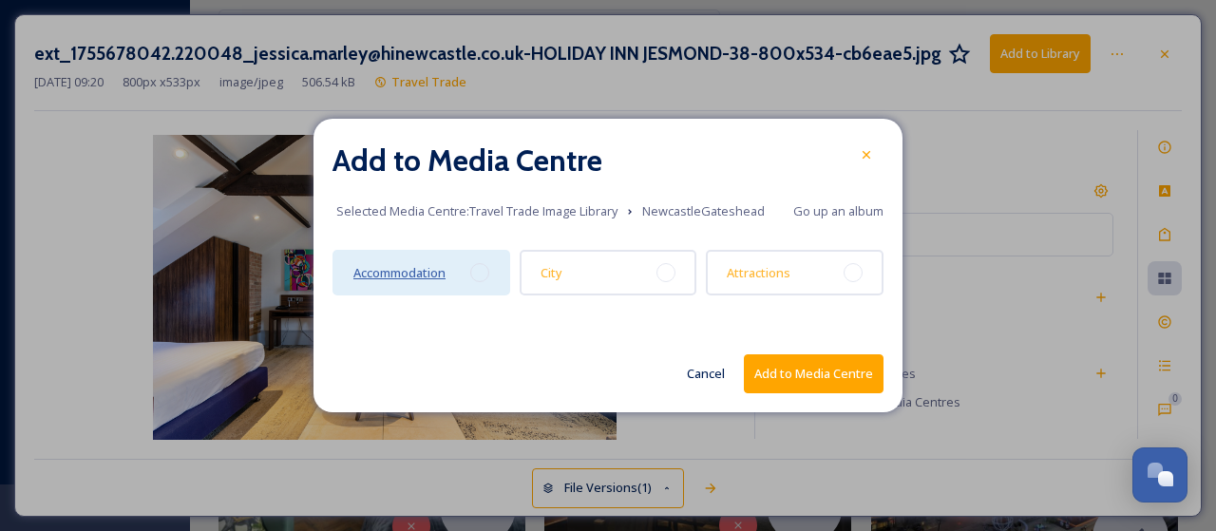
click at [437, 278] on span "Accommodation" at bounding box center [399, 272] width 92 height 17
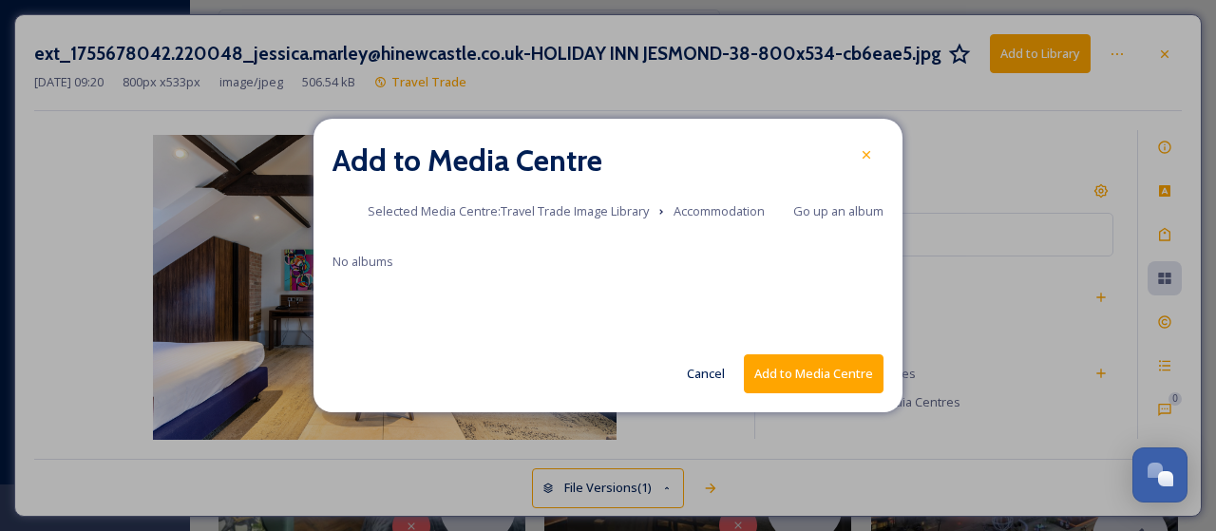
click at [835, 372] on button "Add to Media Centre" at bounding box center [814, 373] width 140 height 39
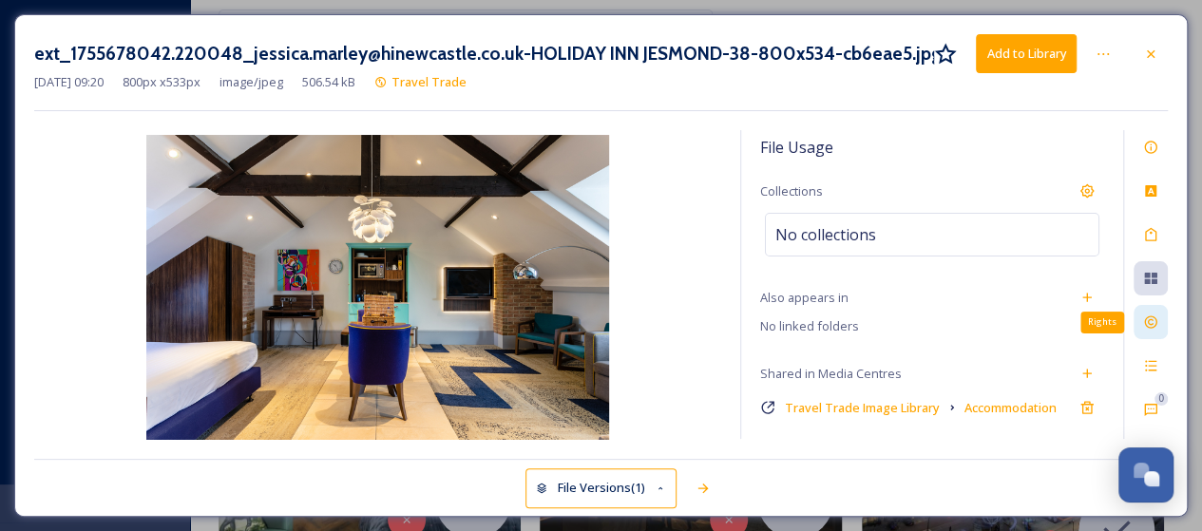
click at [1150, 319] on icon at bounding box center [1150, 321] width 15 height 15
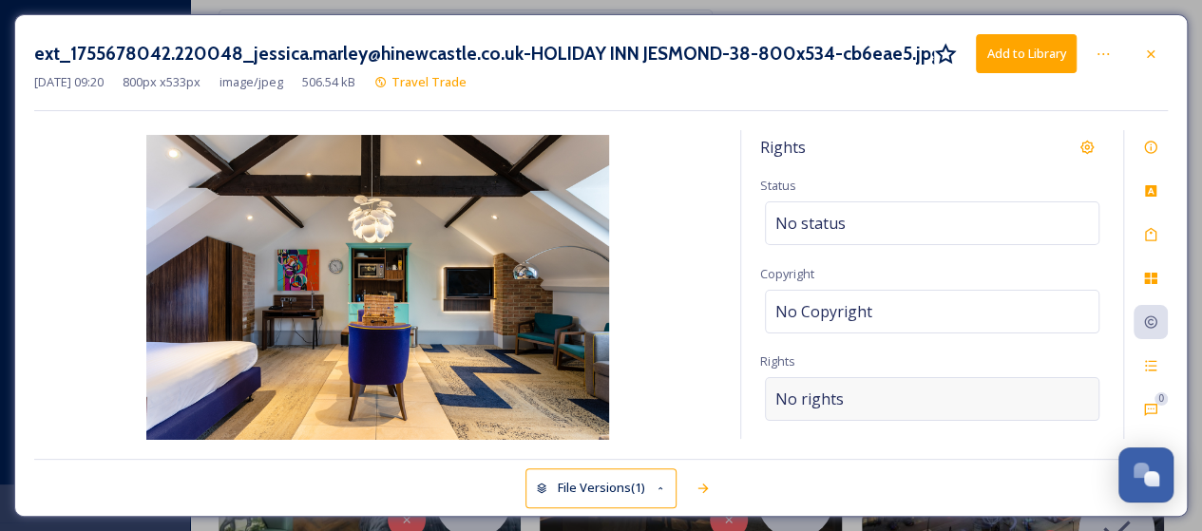
click at [862, 390] on div "No rights" at bounding box center [932, 399] width 334 height 44
click at [862, 390] on input at bounding box center [874, 404] width 209 height 42
type input "a"
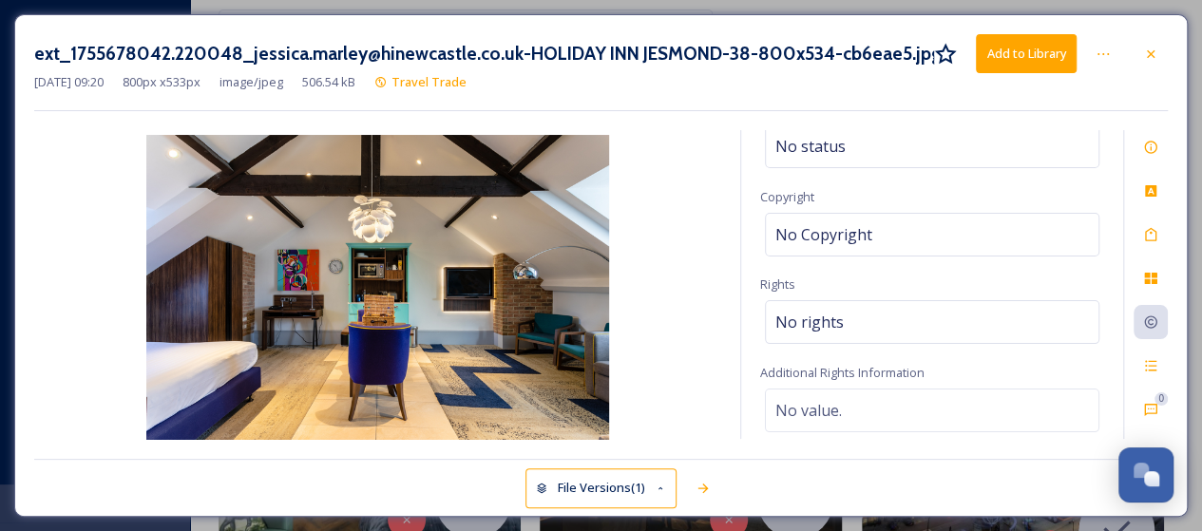
scroll to position [118, 0]
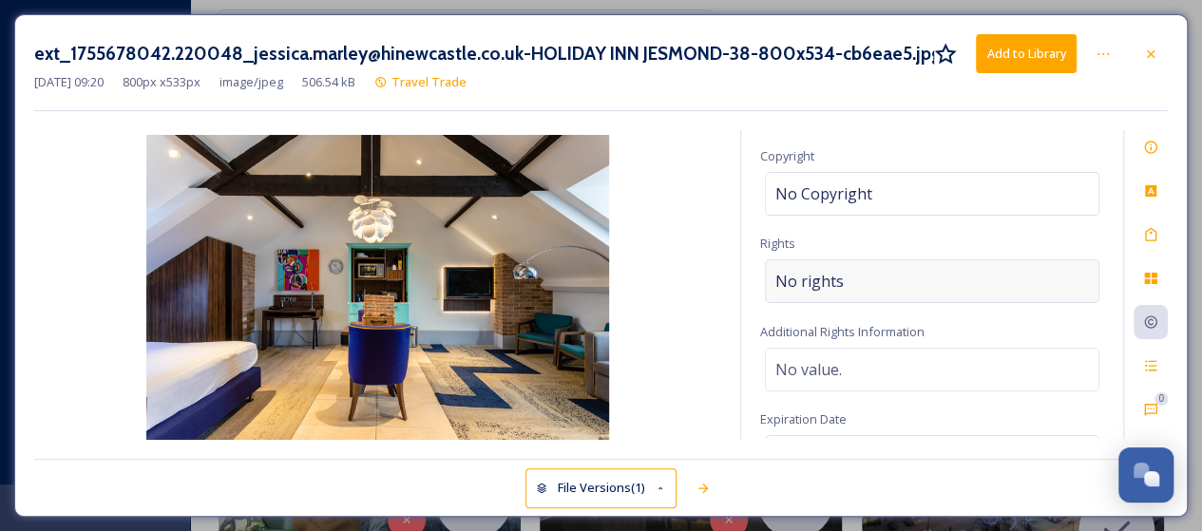
click at [881, 277] on div "No rights" at bounding box center [932, 281] width 334 height 44
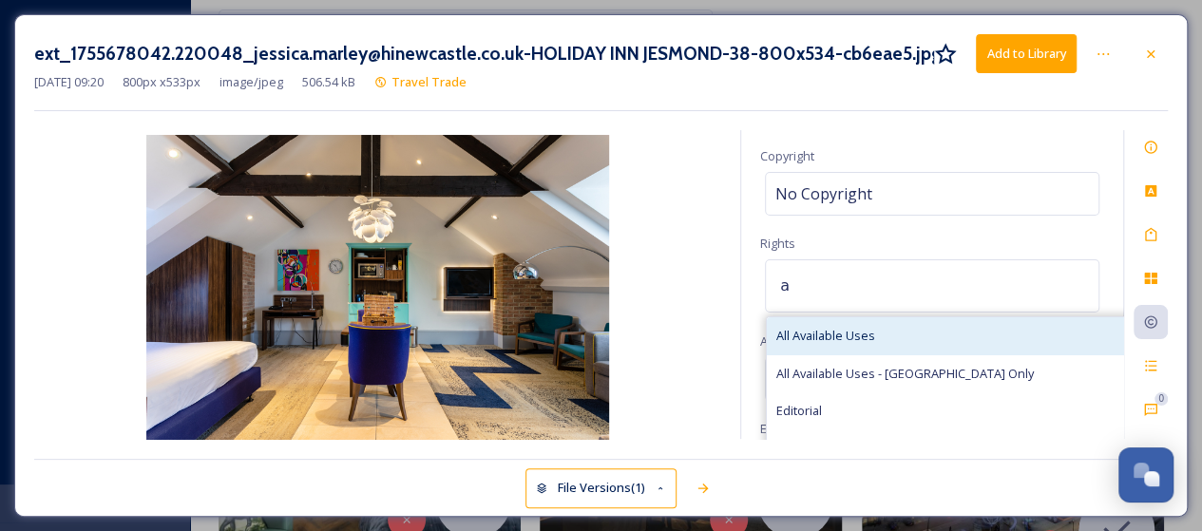
click at [853, 331] on span "All Available Uses" at bounding box center [825, 336] width 99 height 18
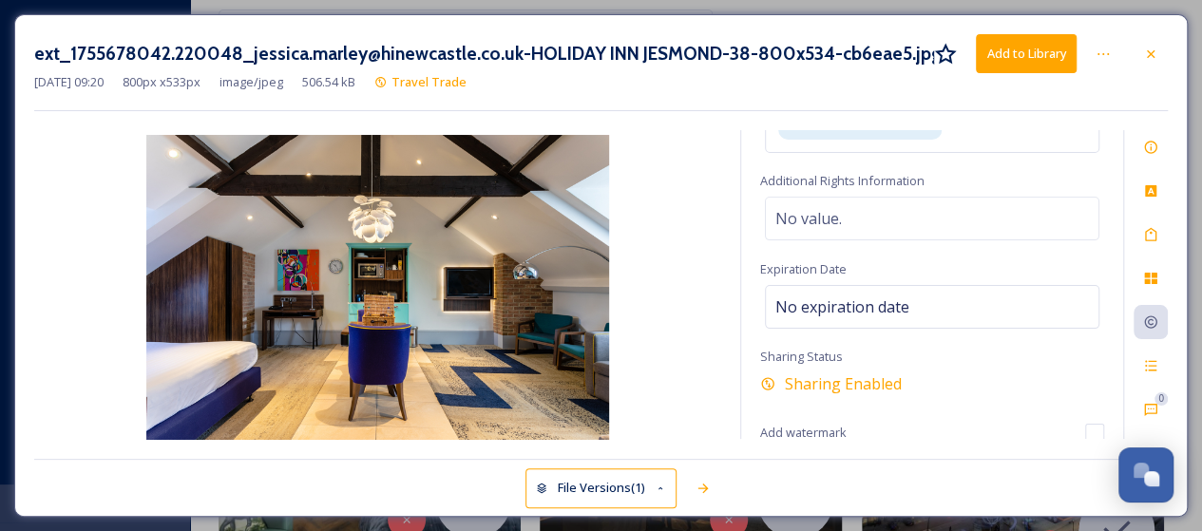
scroll to position [0, 0]
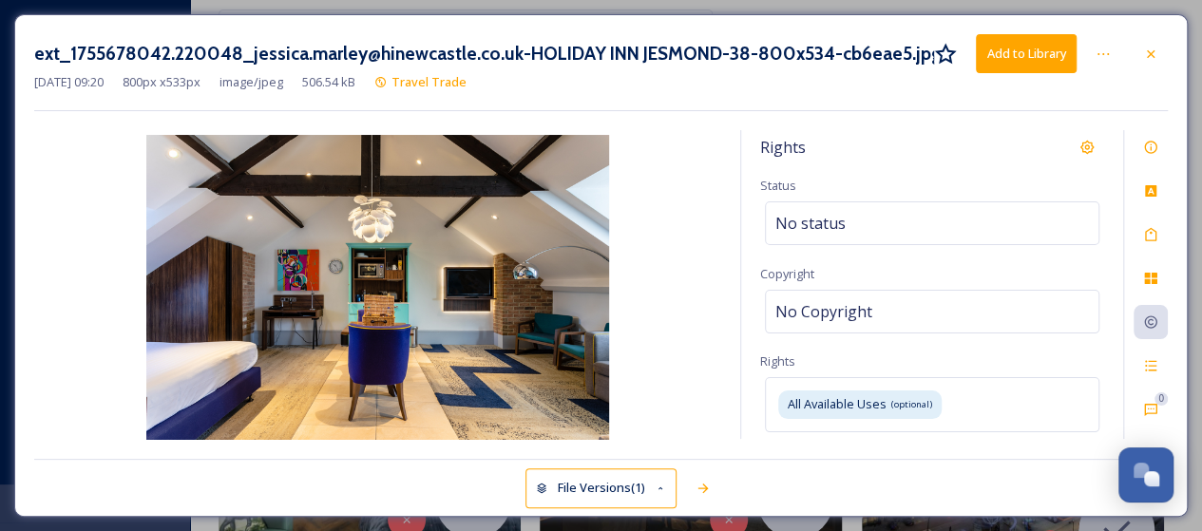
click at [1035, 51] on button "Add to Library" at bounding box center [1025, 53] width 101 height 39
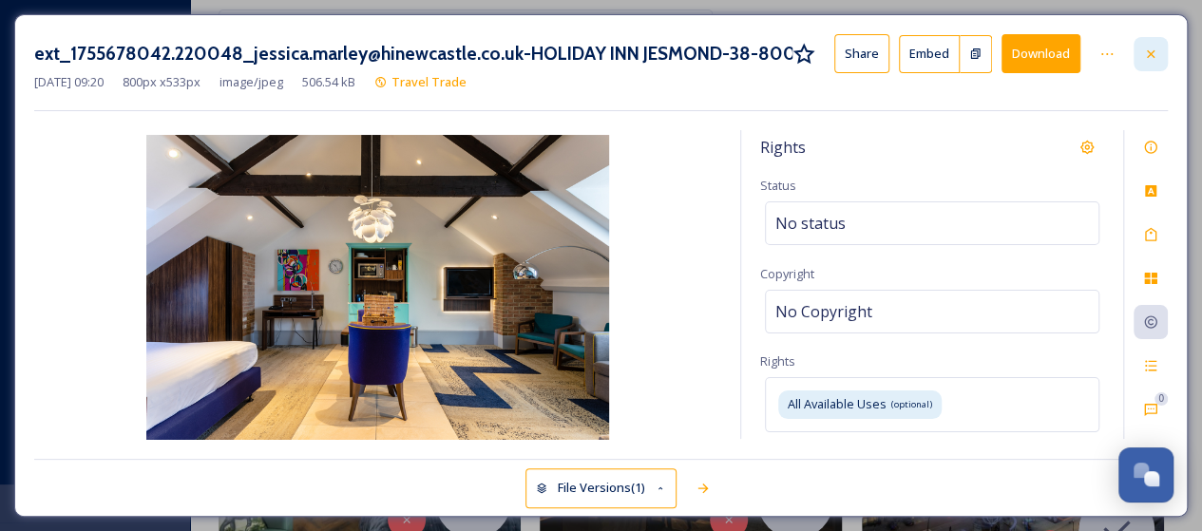
click at [1154, 50] on icon at bounding box center [1150, 54] width 15 height 15
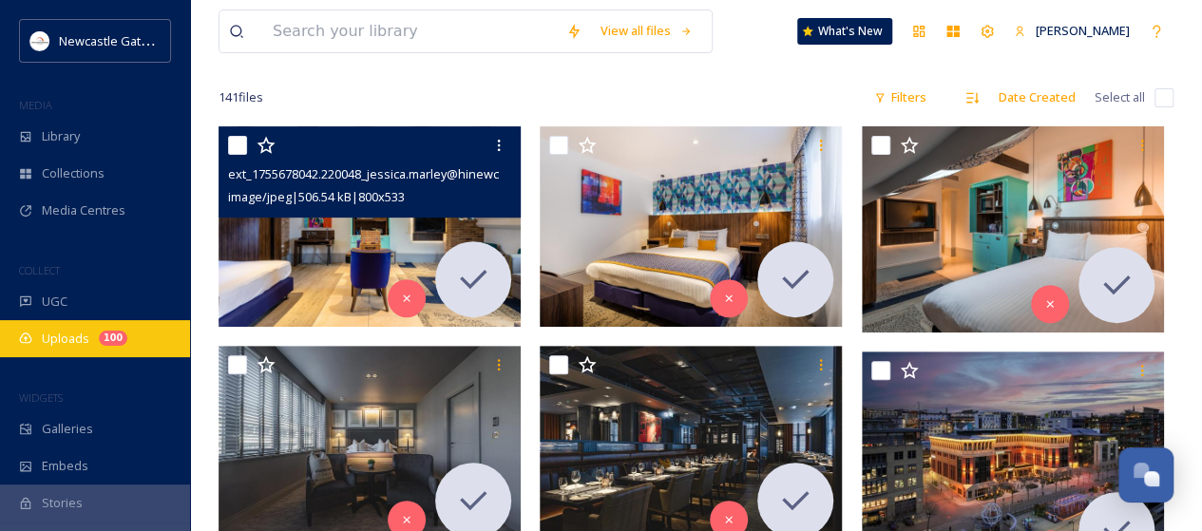
click at [61, 344] on span "Uploads" at bounding box center [65, 339] width 47 height 18
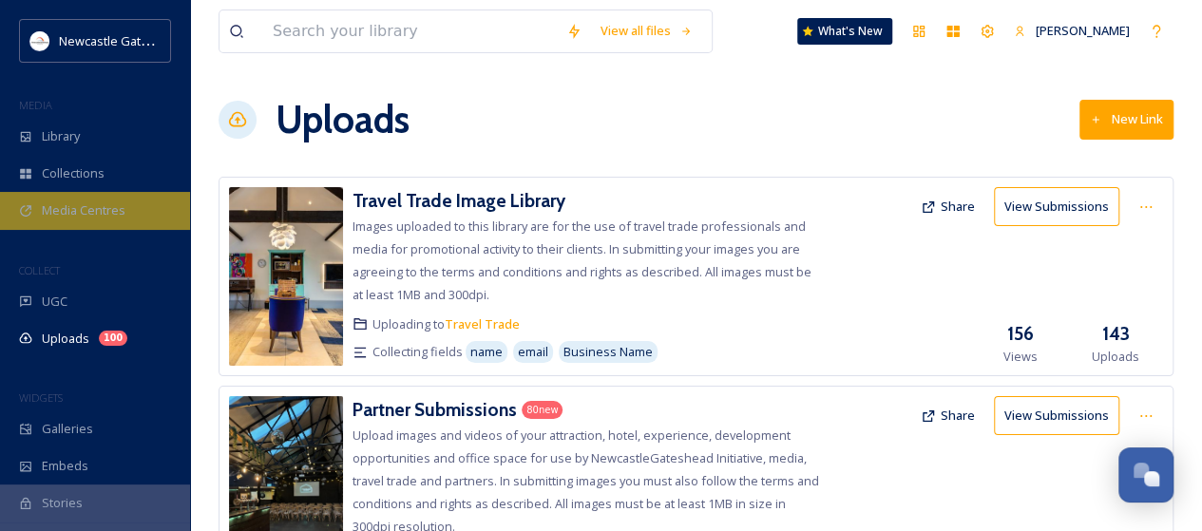
click at [88, 208] on span "Media Centres" at bounding box center [84, 210] width 84 height 18
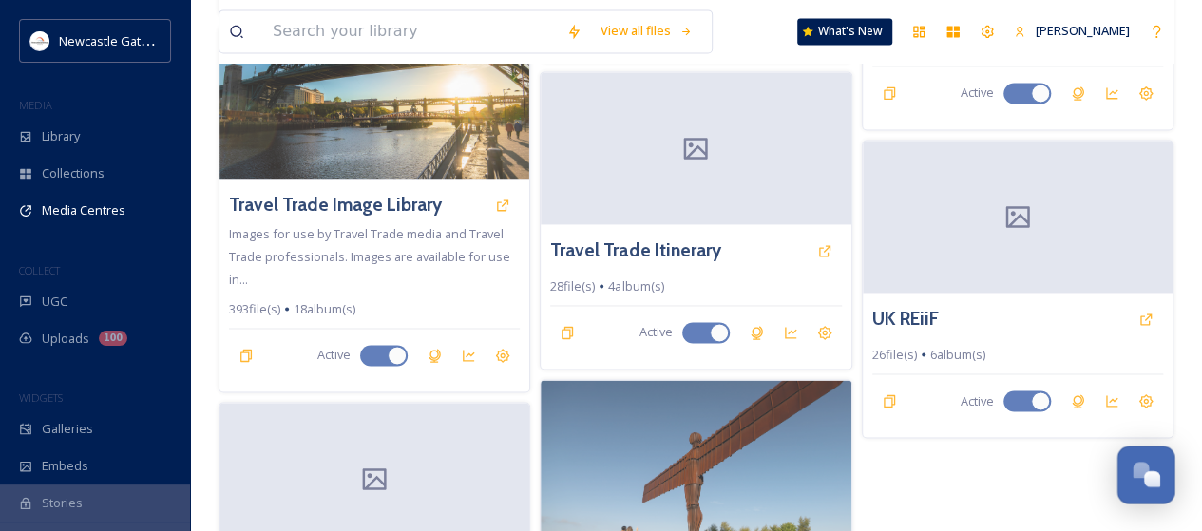
scroll to position [1568, 0]
